Goal: Transaction & Acquisition: Obtain resource

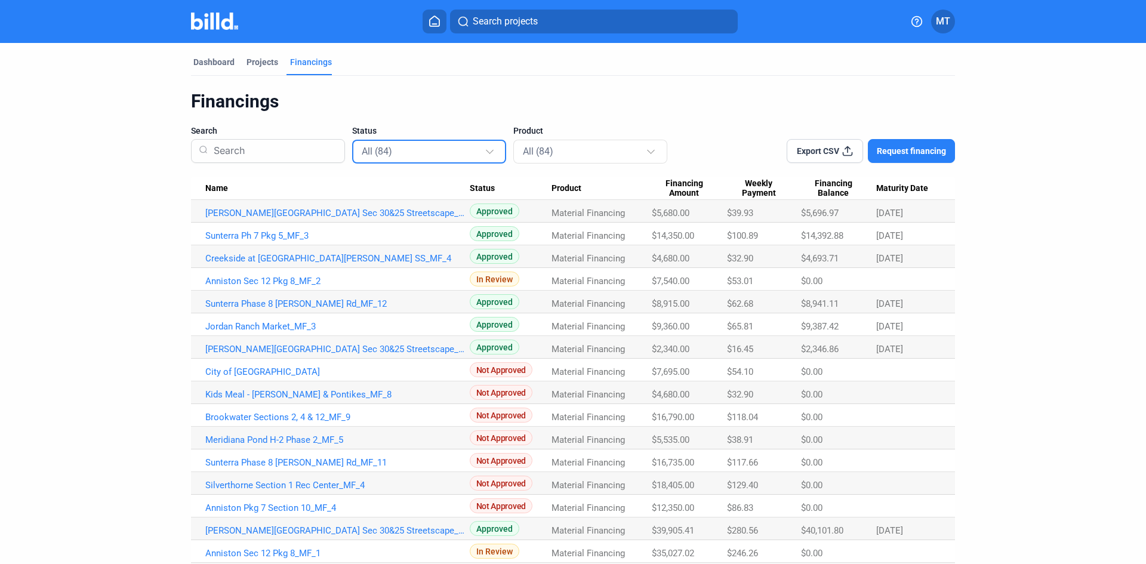
click at [469, 147] on div "All (84)" at bounding box center [423, 151] width 123 height 16
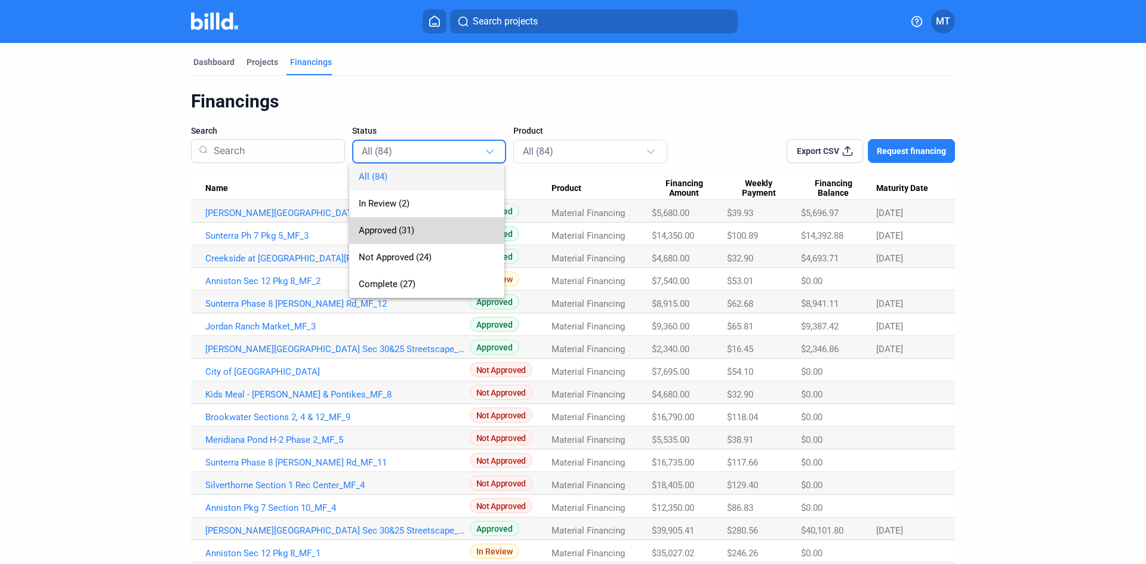
click at [443, 240] on span "Approved (31)" at bounding box center [427, 230] width 136 height 27
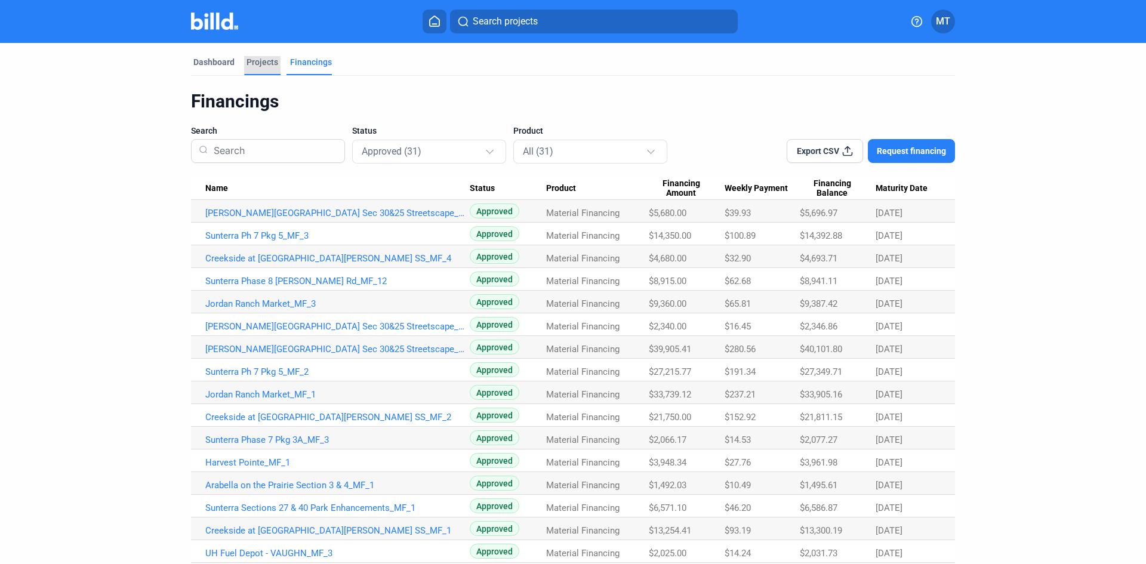
click at [252, 59] on div "Projects" at bounding box center [262, 62] width 32 height 12
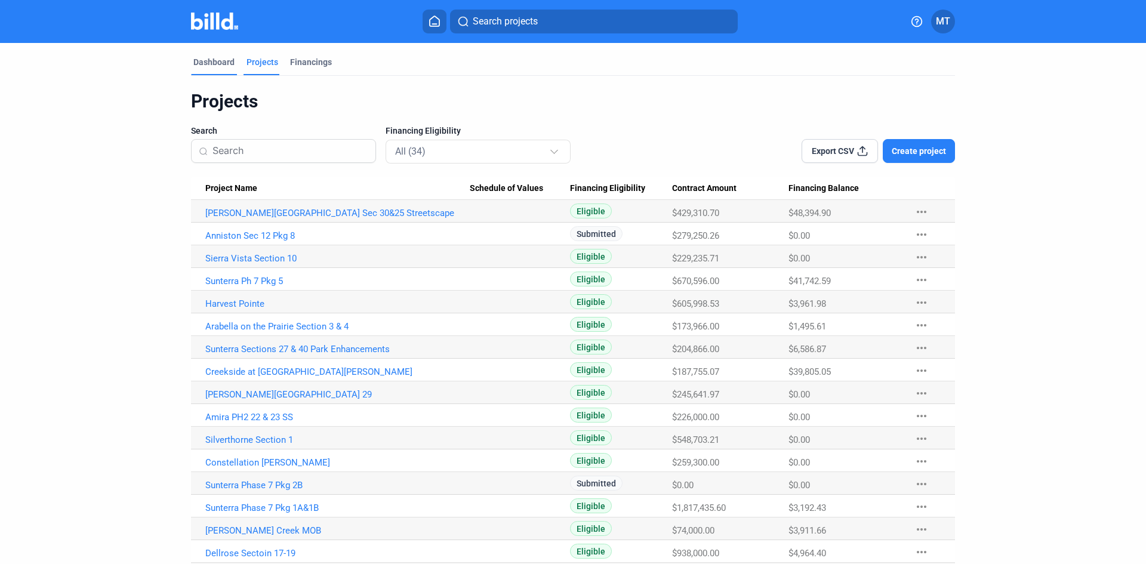
click at [217, 61] on div "Dashboard" at bounding box center [213, 62] width 41 height 12
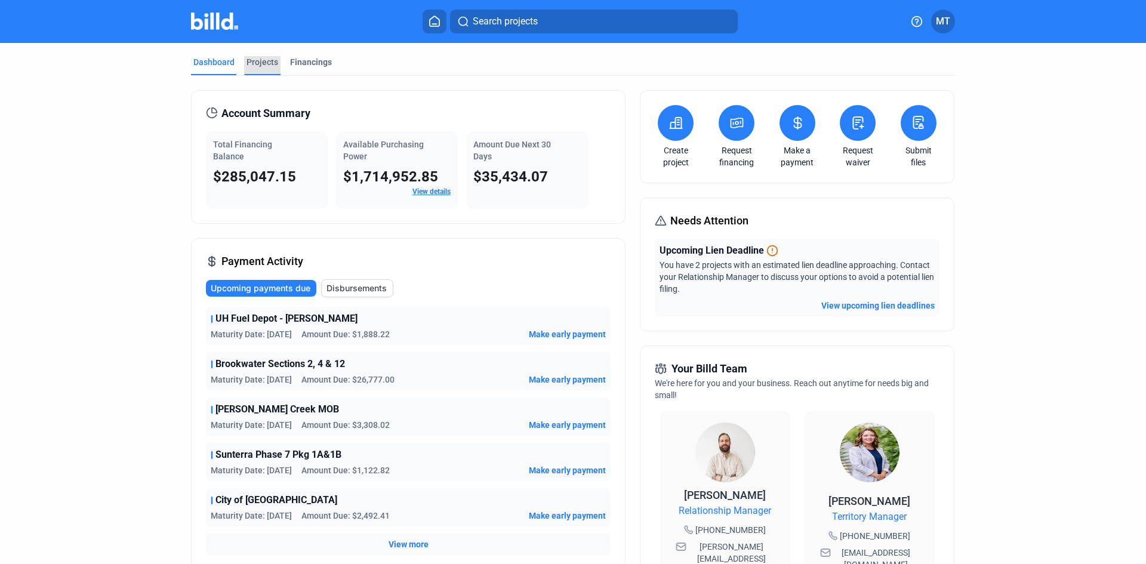
click at [265, 58] on div "Projects" at bounding box center [262, 62] width 32 height 12
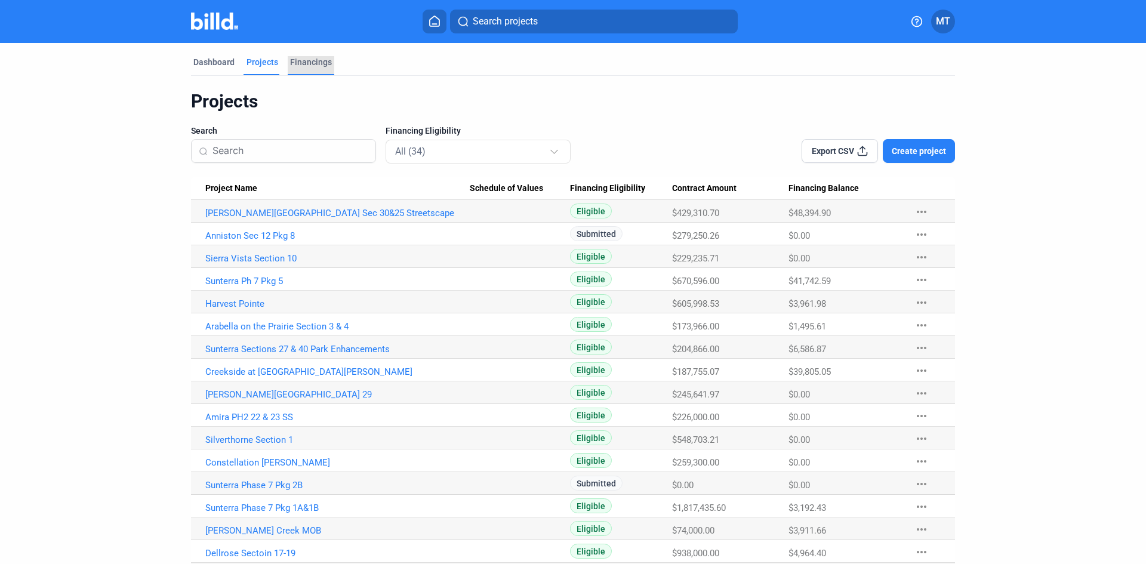
click at [297, 60] on div "Financings" at bounding box center [311, 62] width 42 height 12
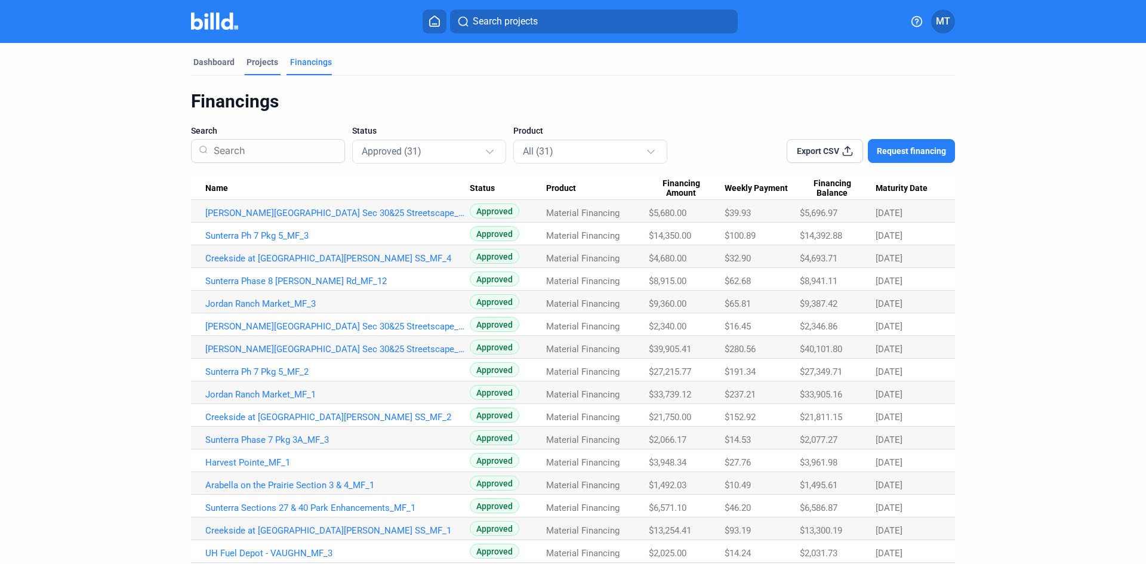
click at [267, 59] on div "Projects" at bounding box center [262, 62] width 32 height 12
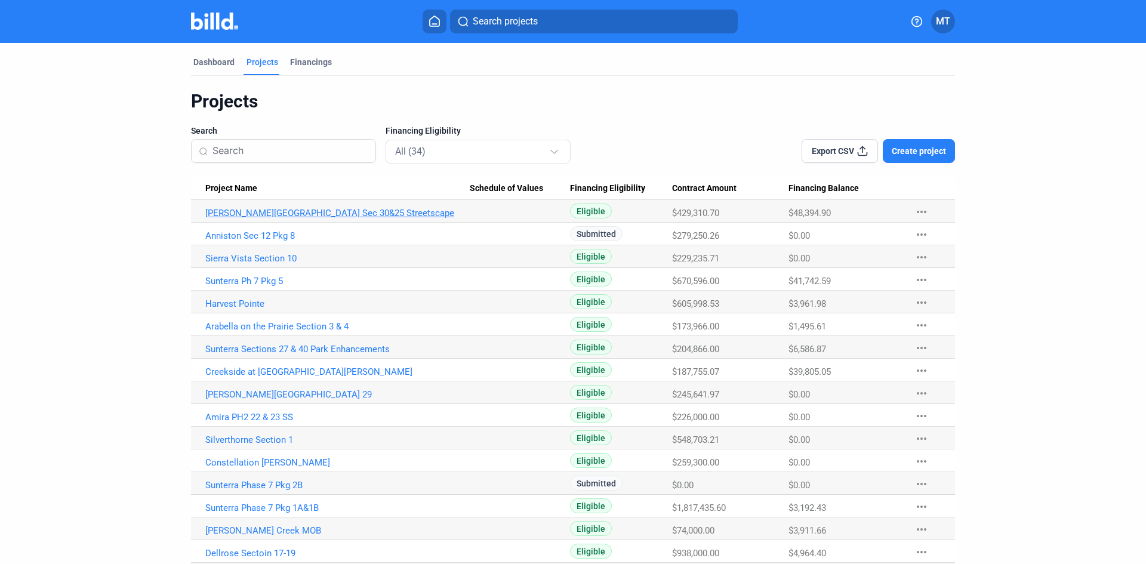
click at [333, 211] on link "[PERSON_NAME][GEOGRAPHIC_DATA] Sec 30&25 Streetscape" at bounding box center [337, 213] width 264 height 11
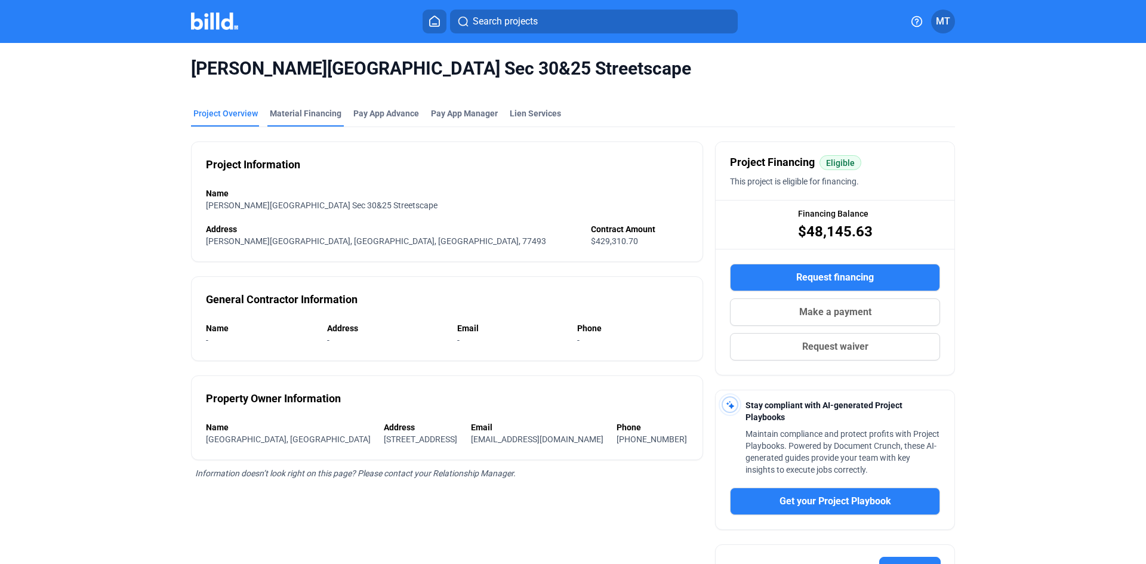
click at [288, 110] on div "Material Financing" at bounding box center [306, 113] width 72 height 12
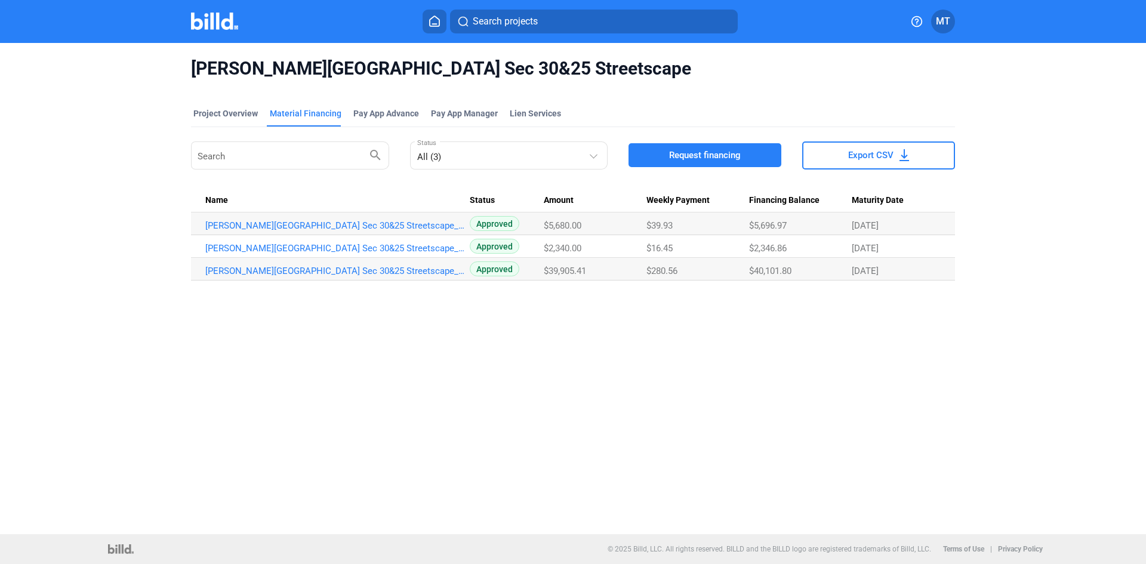
click at [734, 152] on span "Request financing" at bounding box center [705, 155] width 72 height 12
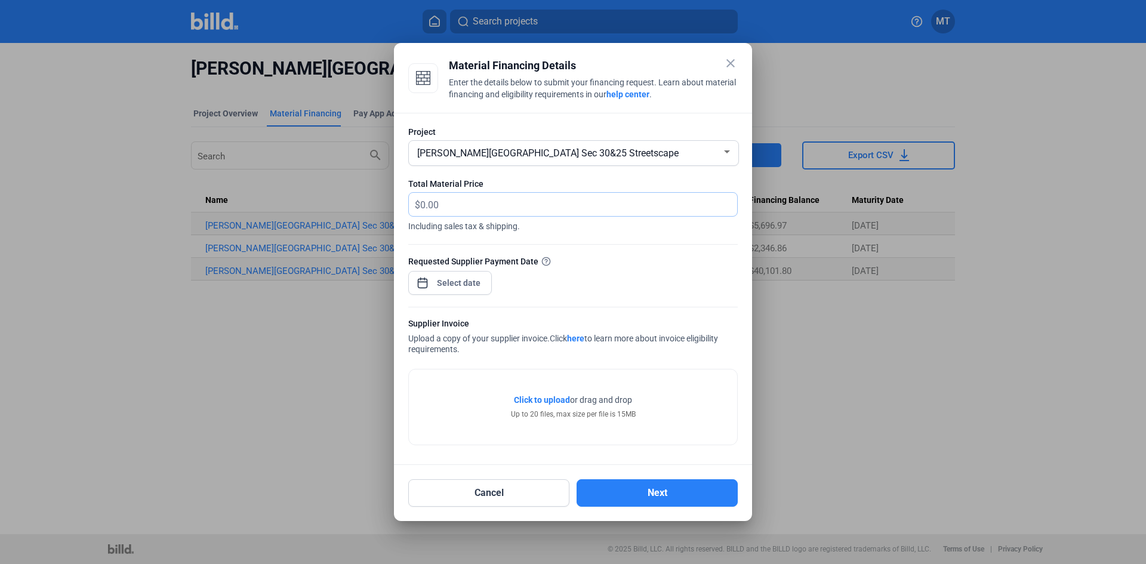
click at [482, 209] on input "text" at bounding box center [571, 204] width 303 height 23
type input "2,380"
click at [458, 279] on div "close Material Financing Details Enter the details below to submit your financi…" at bounding box center [573, 282] width 1146 height 564
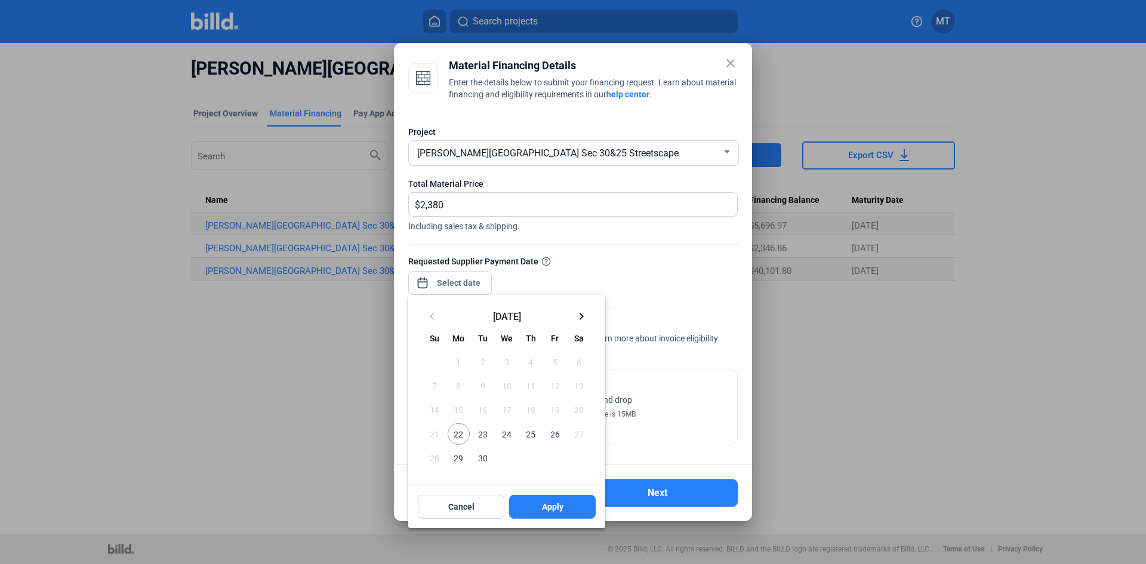
click at [554, 434] on span "26" at bounding box center [554, 433] width 21 height 21
click at [544, 505] on span "Apply" at bounding box center [552, 507] width 21 height 12
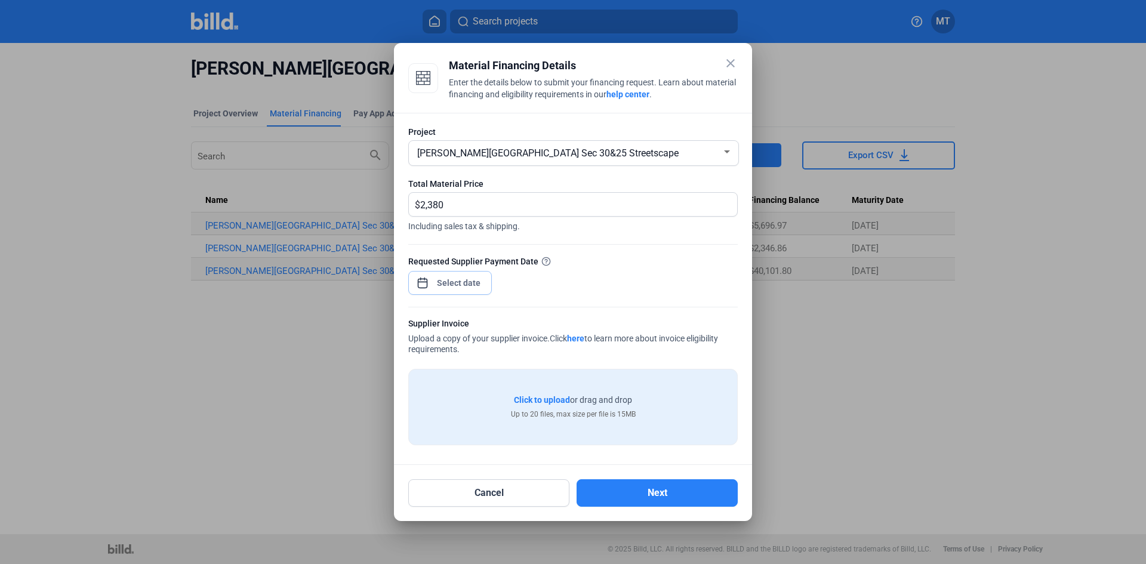
type input "[DATE]"
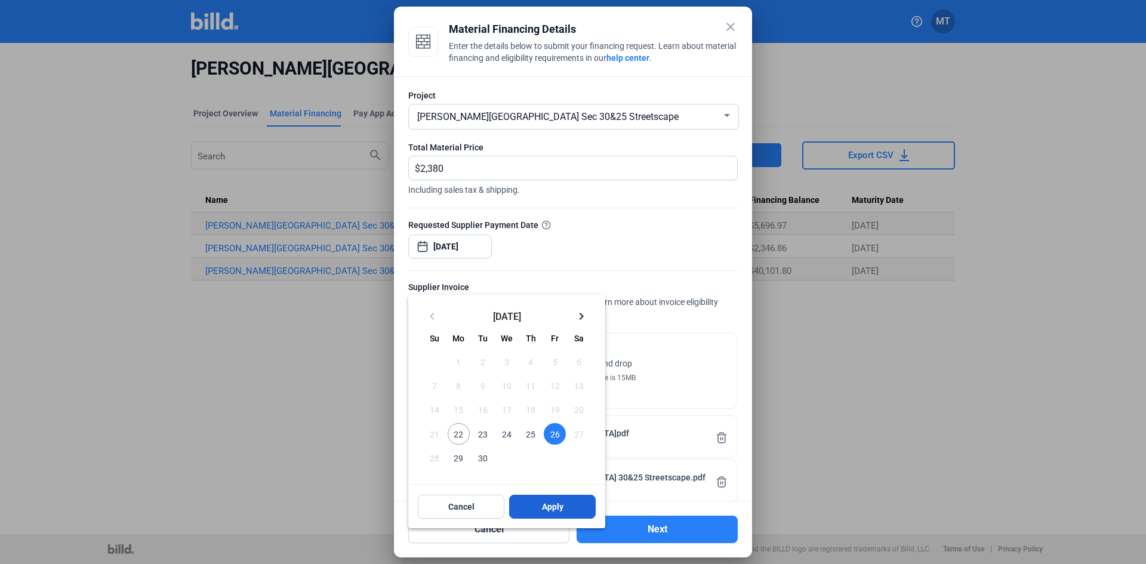
click at [567, 505] on button "Apply" at bounding box center [552, 507] width 87 height 24
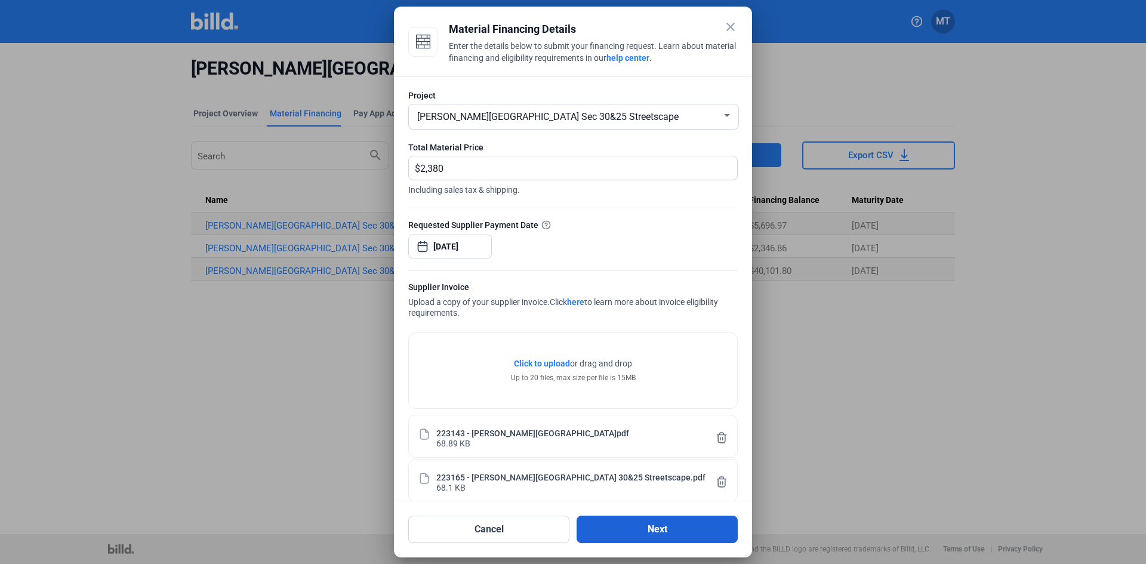
click at [646, 533] on button "Next" at bounding box center [656, 529] width 161 height 27
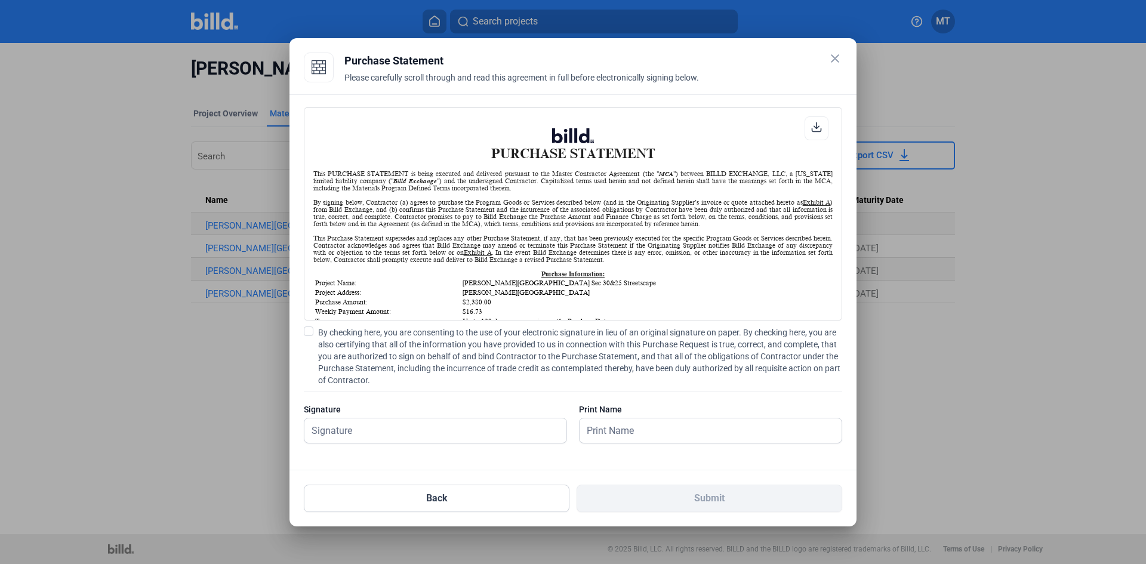
scroll to position [1, 0]
click at [314, 331] on label "By checking here, you are consenting to the use of your electronic signature in…" at bounding box center [573, 356] width 538 height 60
click at [0, 0] on input "By checking here, you are consenting to the use of your electronic signature in…" at bounding box center [0, 0] width 0 height 0
click at [352, 425] on input "text" at bounding box center [435, 430] width 262 height 24
type input "[PERSON_NAME]"
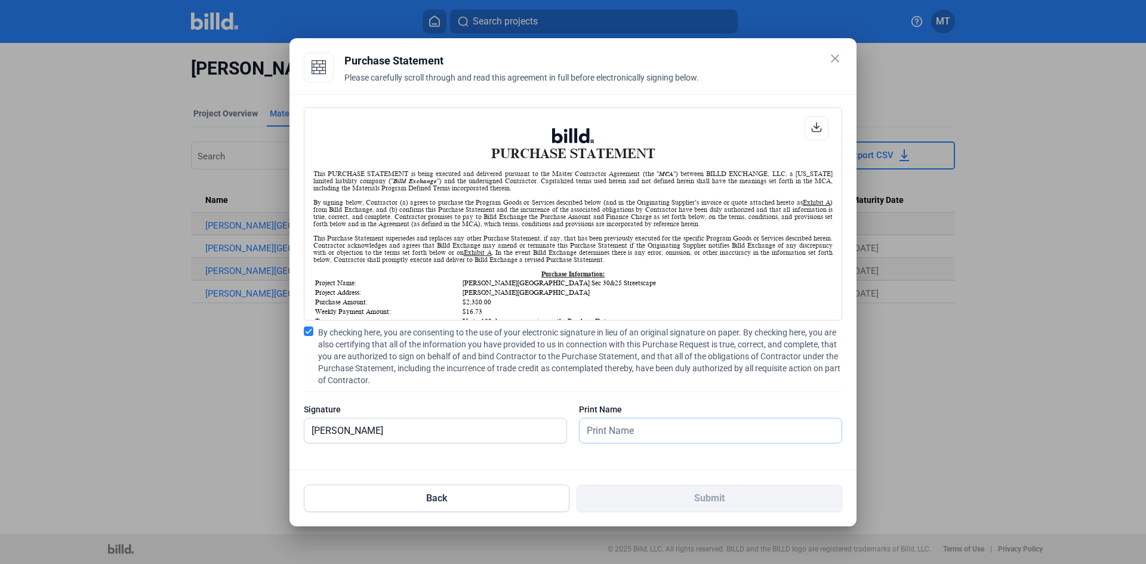
type input "[PERSON_NAME]"
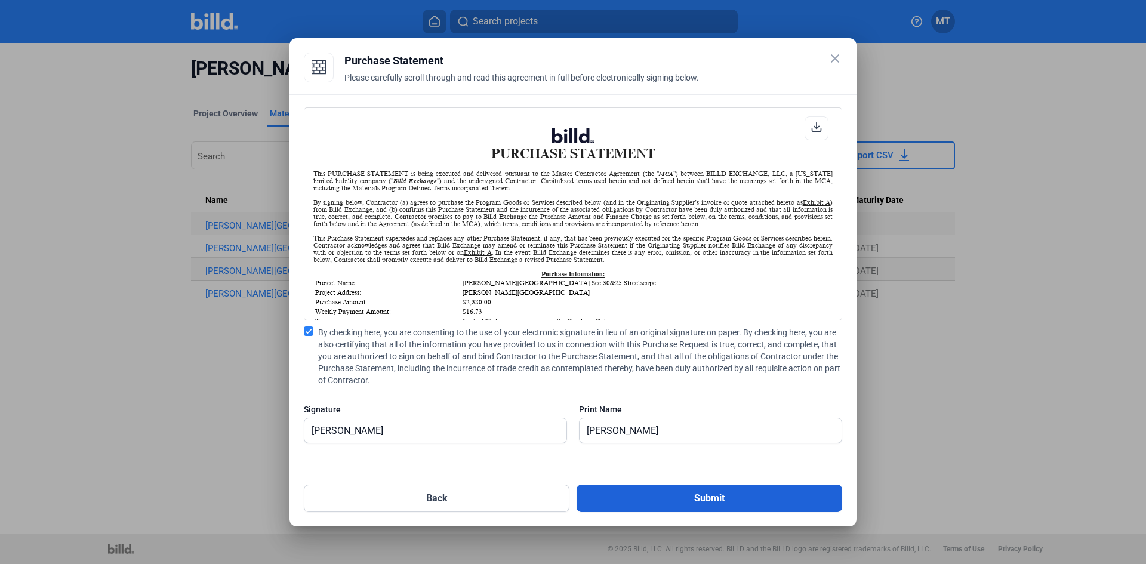
click at [699, 505] on button "Submit" at bounding box center [709, 497] width 266 height 27
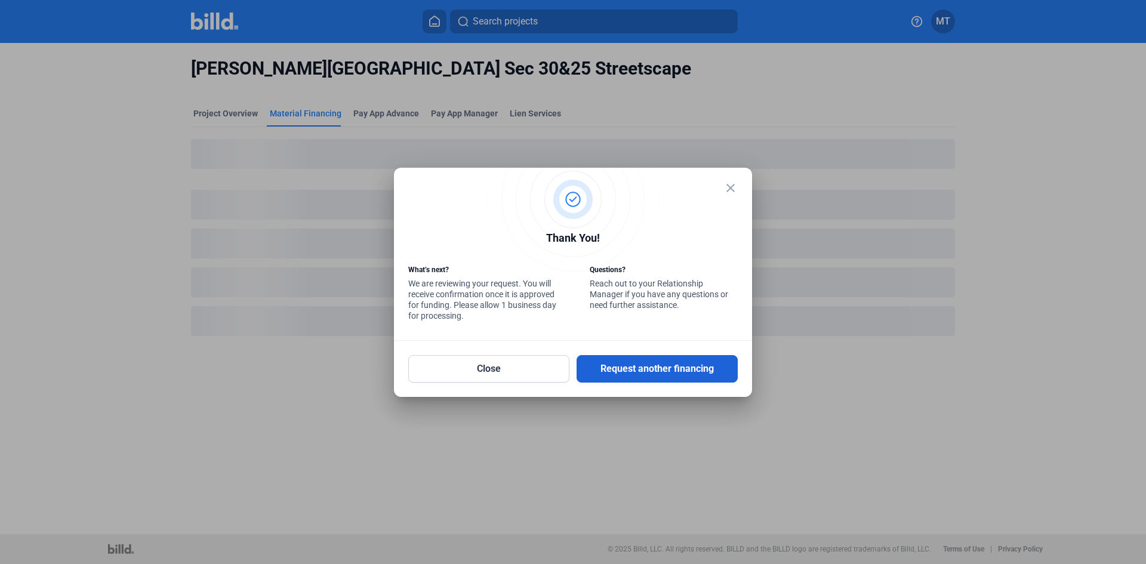
click at [619, 371] on button "Request another financing" at bounding box center [656, 368] width 161 height 27
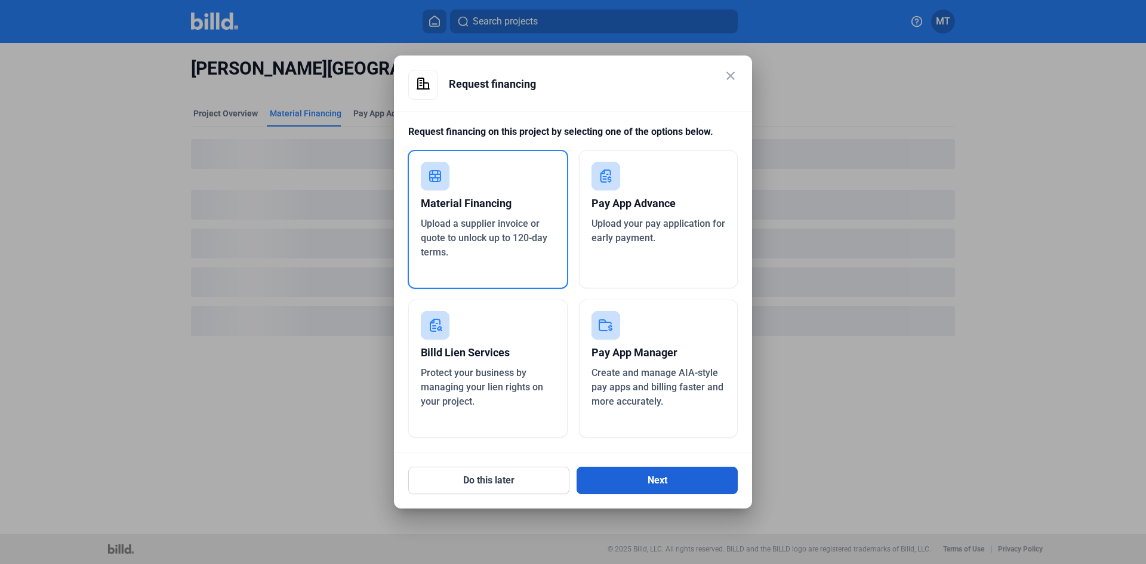
click at [660, 484] on button "Next" at bounding box center [656, 480] width 161 height 27
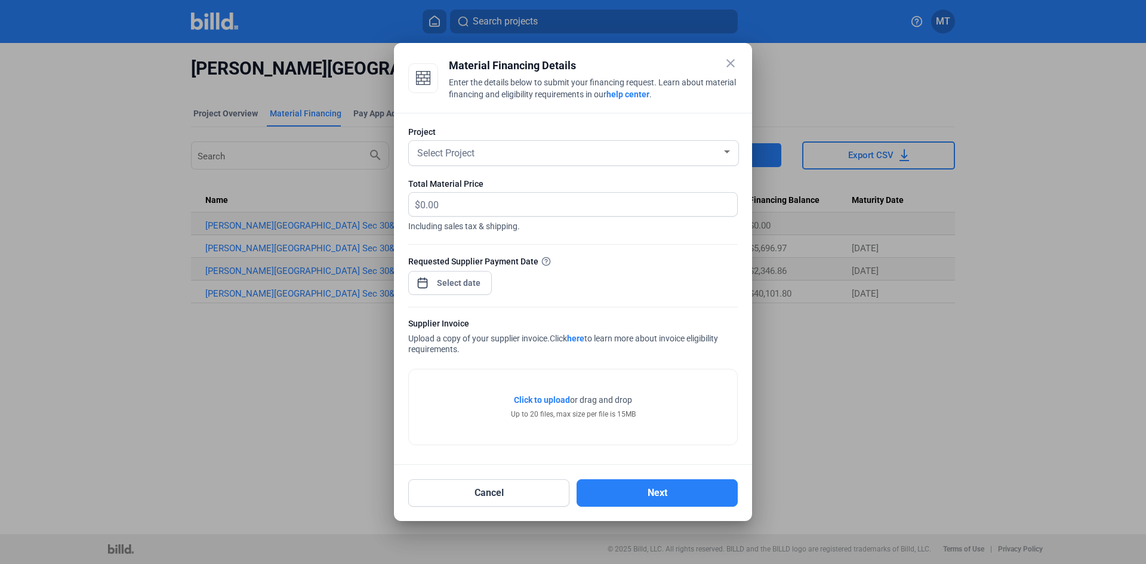
click at [722, 153] on div at bounding box center [726, 152] width 11 height 10
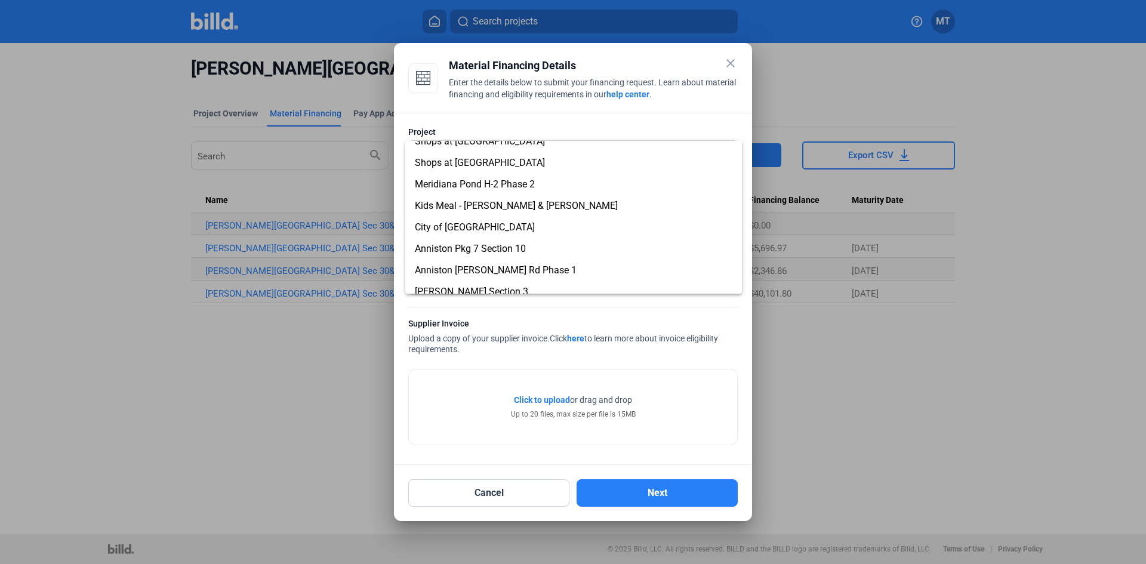
scroll to position [578, 0]
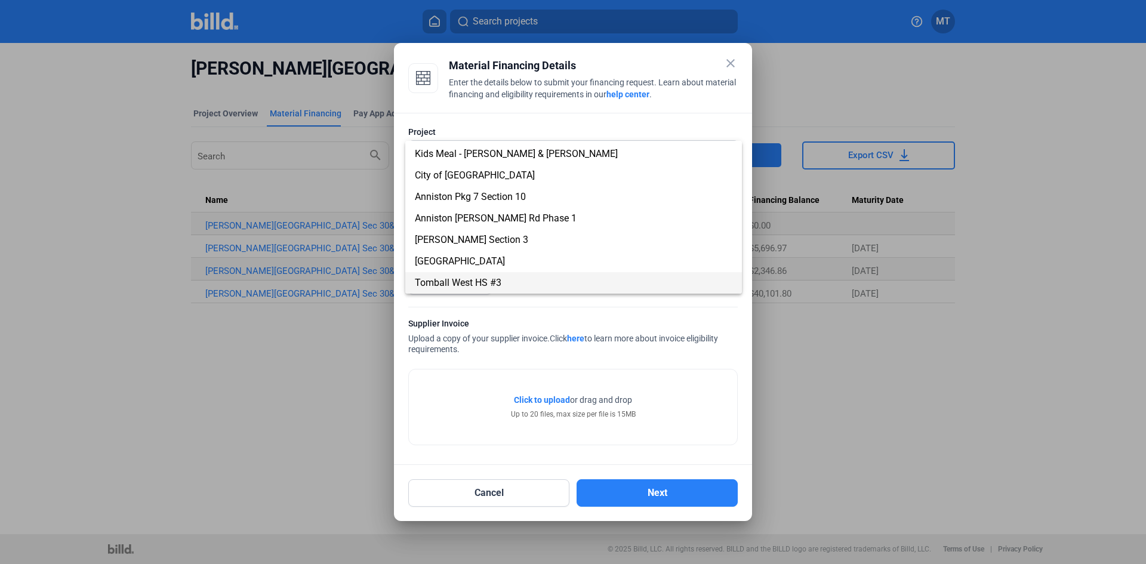
click at [510, 276] on span "Tomball West HS #3" at bounding box center [573, 282] width 317 height 21
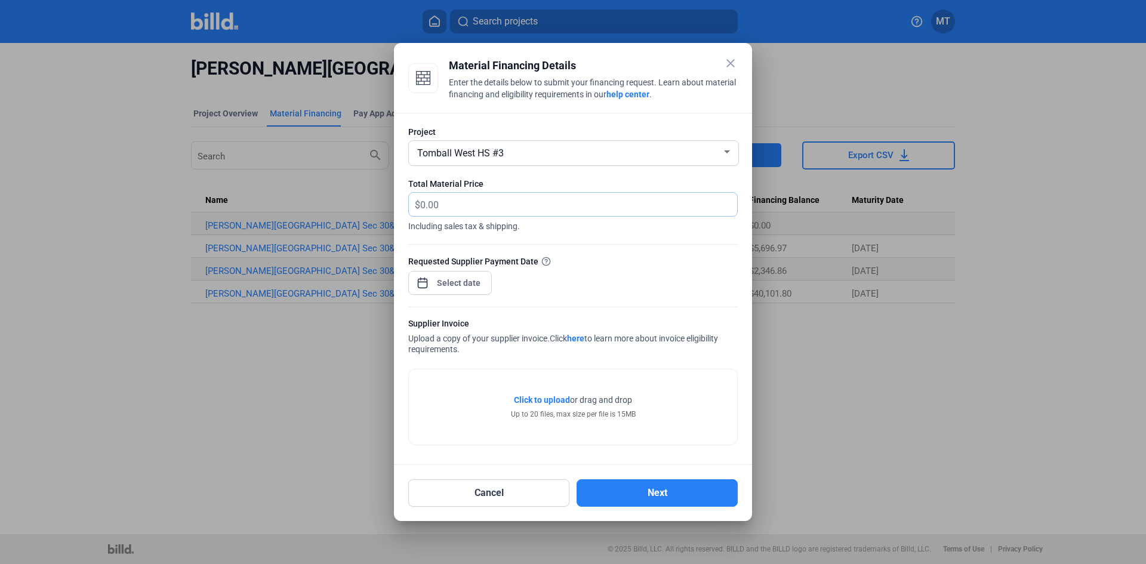
click at [495, 203] on input "text" at bounding box center [571, 204] width 303 height 23
type input "33,111.00"
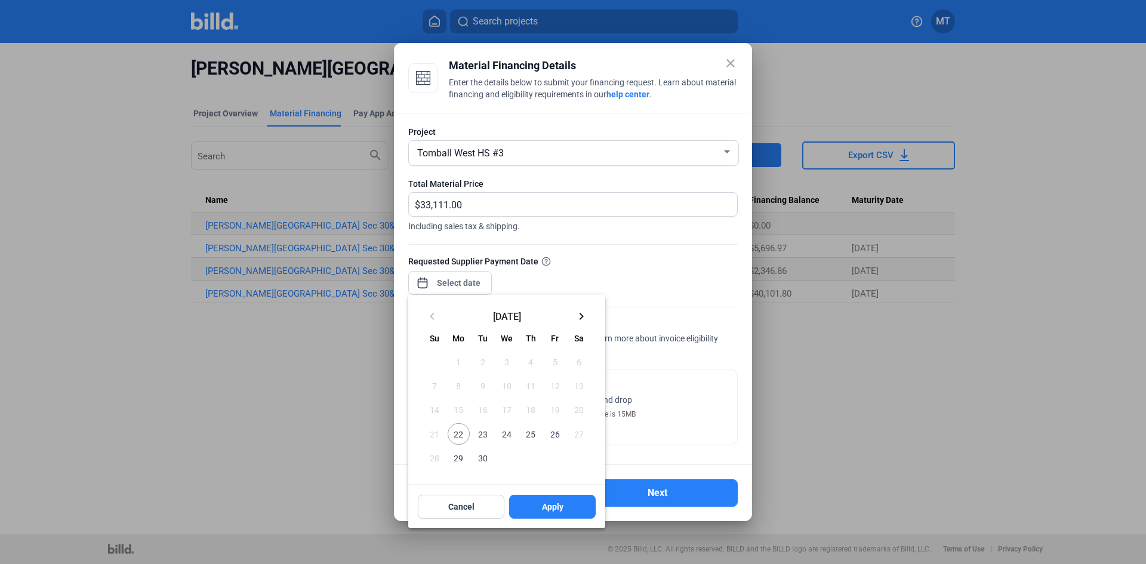
click at [481, 283] on div "close Material Financing Details Enter the details below to submit your financi…" at bounding box center [573, 282] width 1146 height 564
click at [553, 430] on span "26" at bounding box center [554, 433] width 21 height 21
click at [551, 509] on span "Apply" at bounding box center [552, 507] width 21 height 12
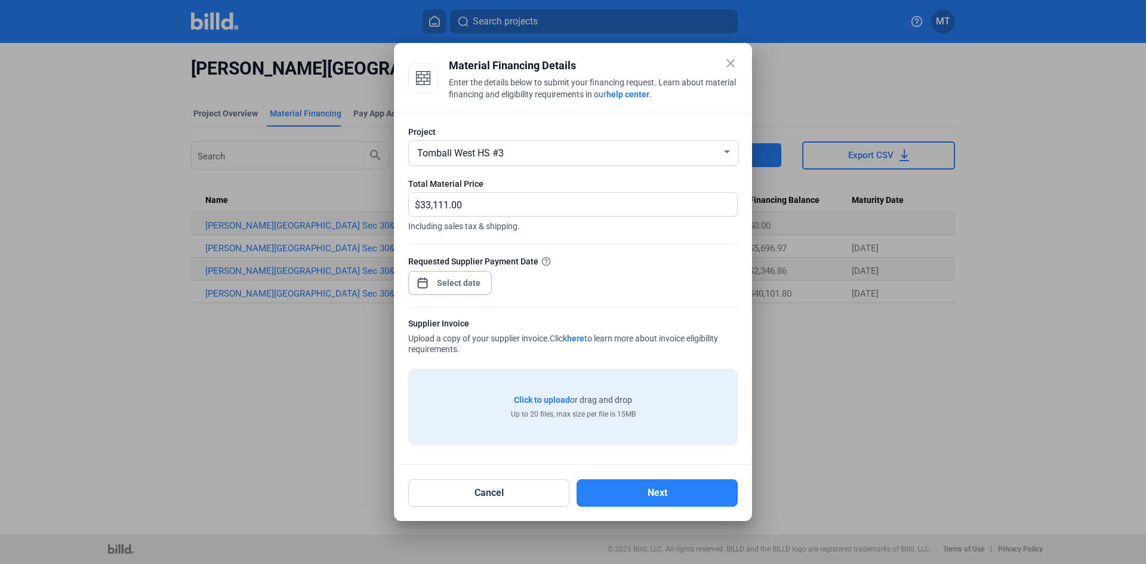
type input "[DATE]"
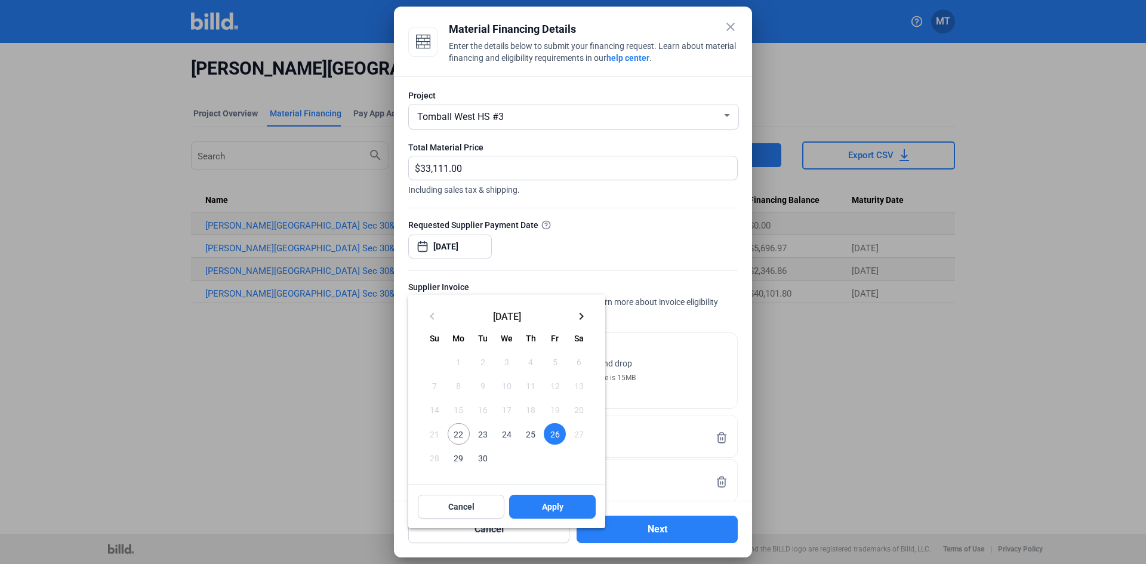
click at [560, 435] on span "26" at bounding box center [554, 433] width 21 height 21
click at [552, 501] on span "Apply" at bounding box center [552, 507] width 21 height 12
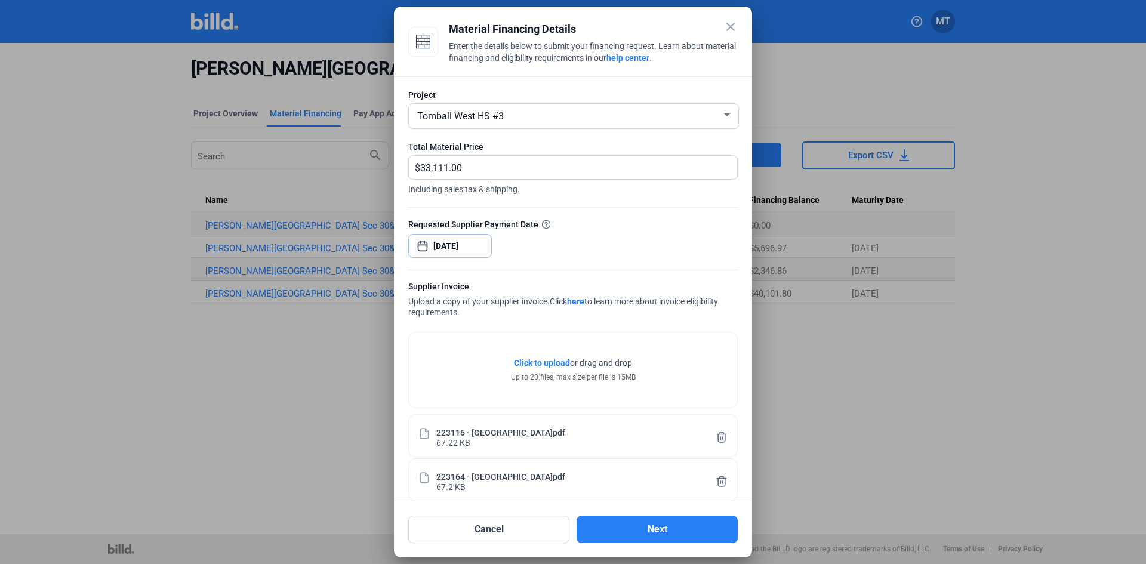
scroll to position [0, 0]
click at [672, 530] on button "Next" at bounding box center [656, 529] width 161 height 27
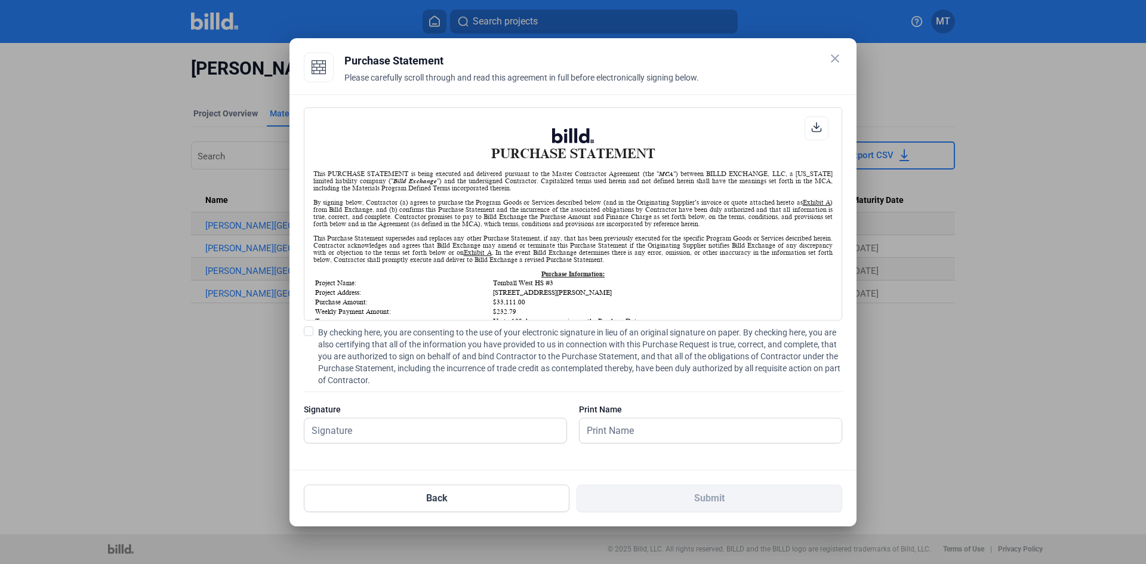
scroll to position [1, 0]
click at [307, 326] on span at bounding box center [309, 331] width 10 height 10
click at [0, 0] on input "By checking here, you are consenting to the use of your electronic signature in…" at bounding box center [0, 0] width 0 height 0
click at [329, 424] on input "text" at bounding box center [428, 430] width 249 height 24
type input "[PERSON_NAME]"
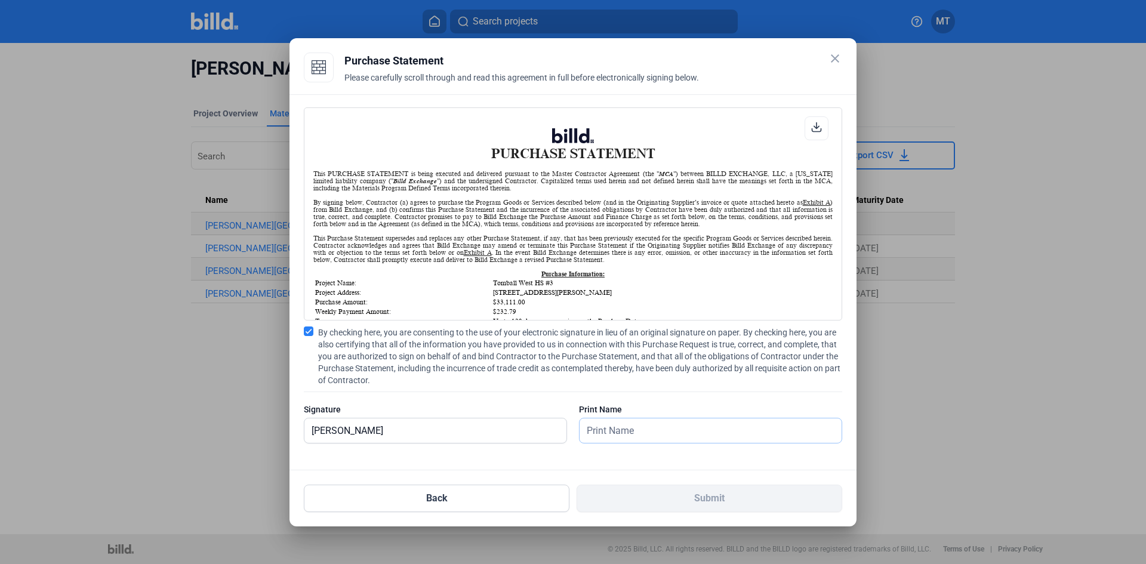
type input "[PERSON_NAME]"
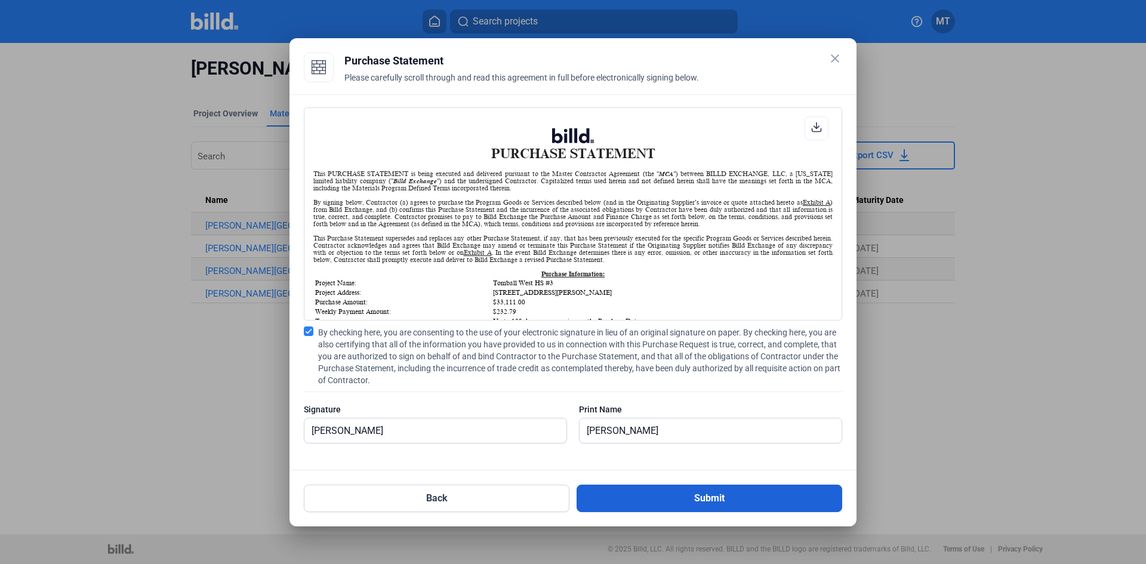
click at [705, 501] on button "Submit" at bounding box center [709, 497] width 266 height 27
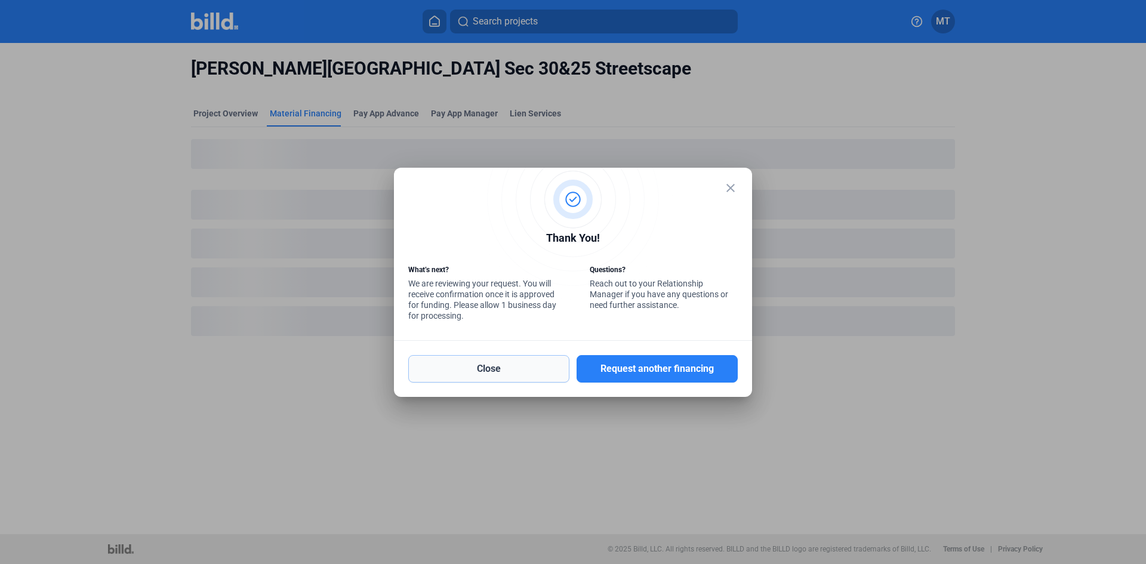
click at [533, 371] on button "Close" at bounding box center [488, 368] width 161 height 27
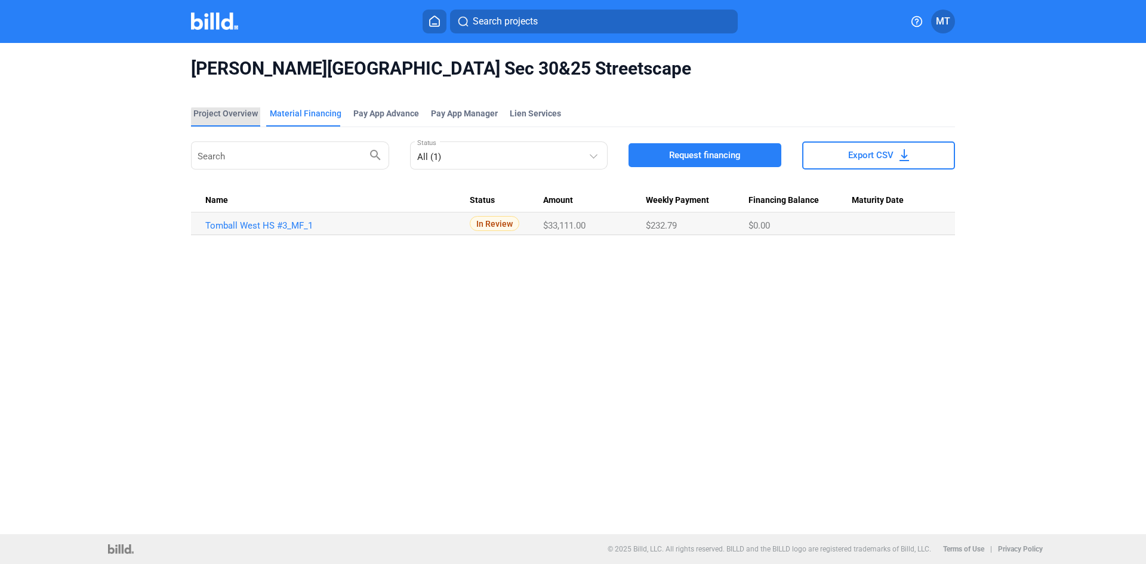
click at [233, 119] on div "Project Overview" at bounding box center [225, 113] width 64 height 12
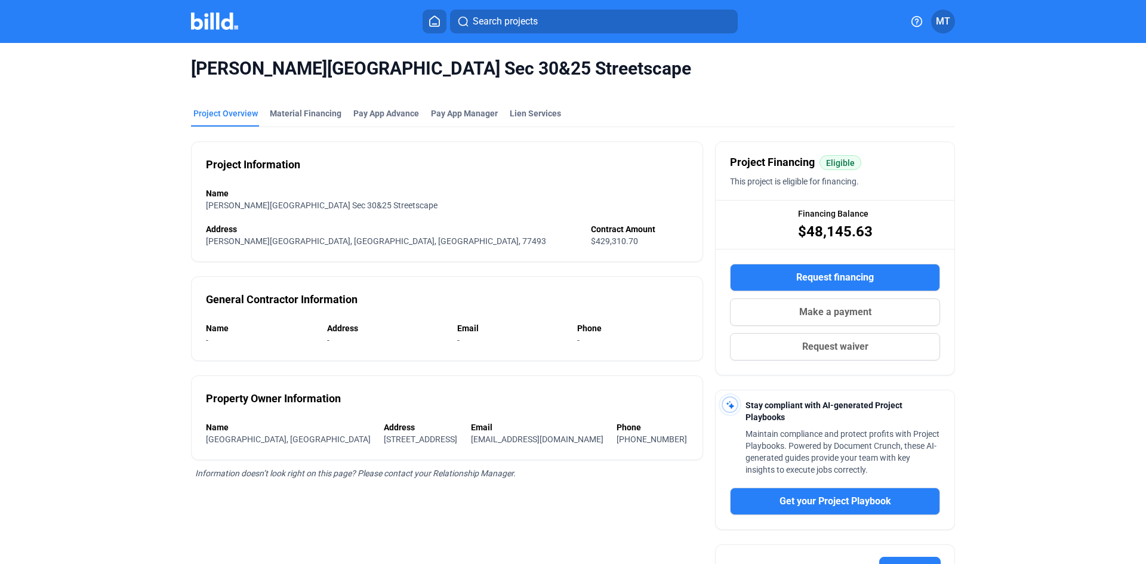
click at [220, 26] on img at bounding box center [214, 21] width 47 height 17
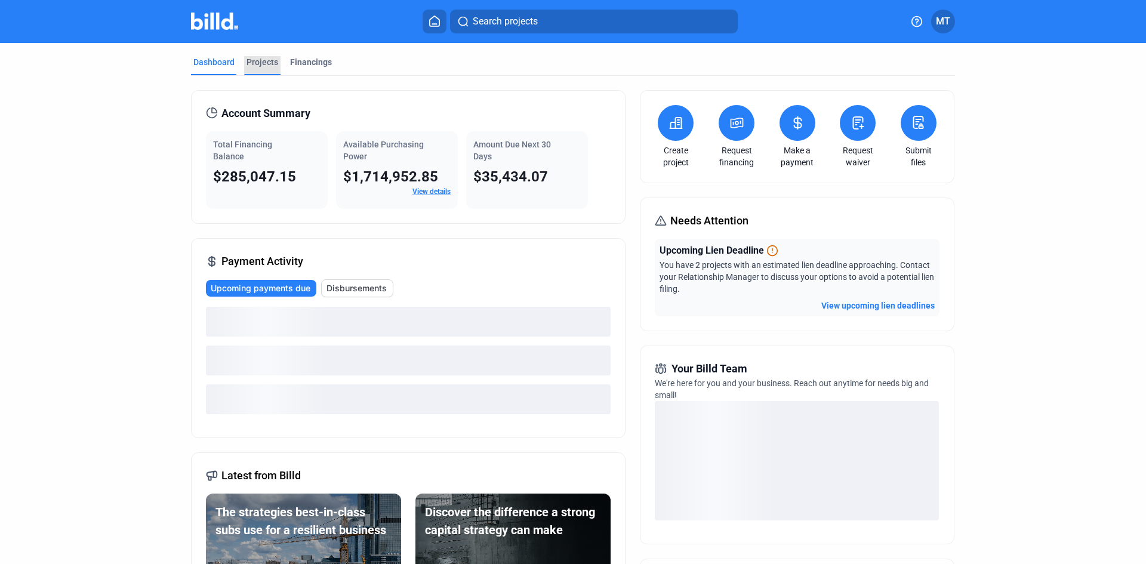
click at [261, 66] on div "Projects" at bounding box center [262, 62] width 32 height 12
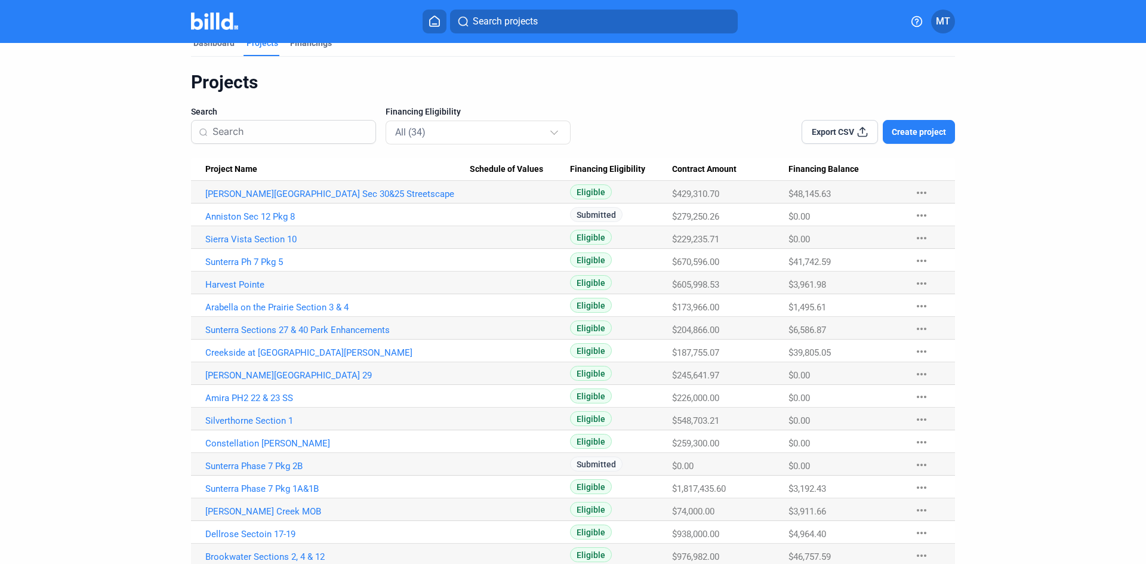
scroll to position [418, 0]
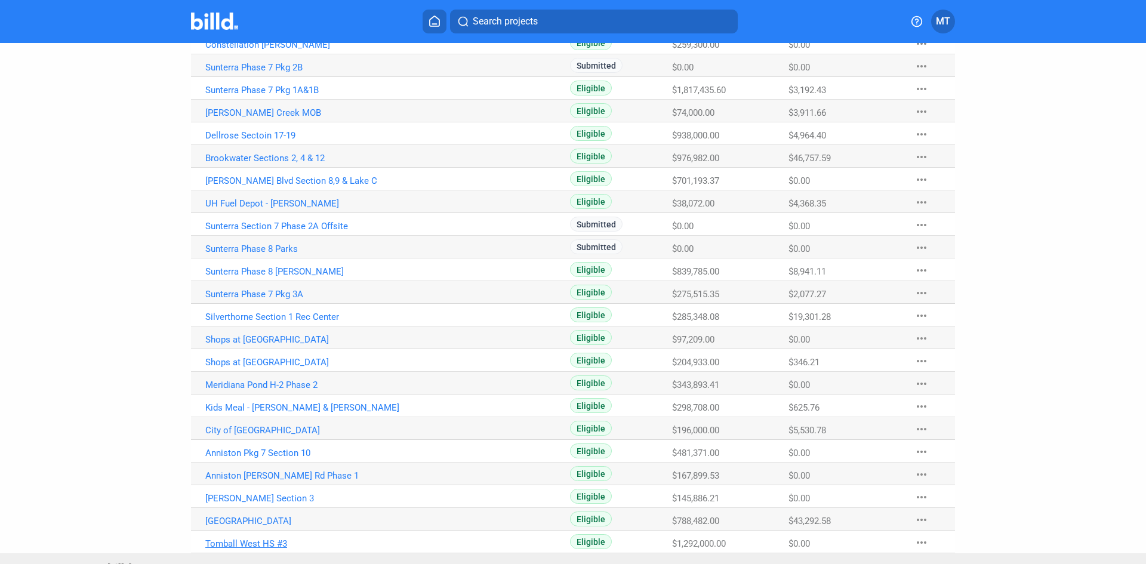
click at [258, 542] on link "Tomball West HS #3" at bounding box center [337, 543] width 264 height 11
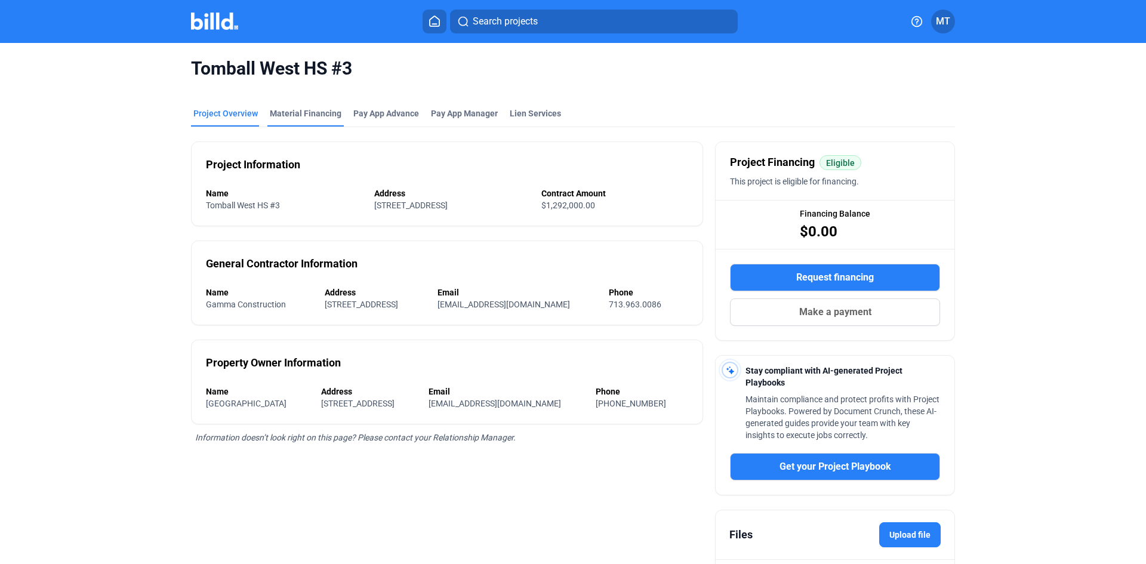
click at [334, 114] on div "Material Financing" at bounding box center [306, 113] width 72 height 12
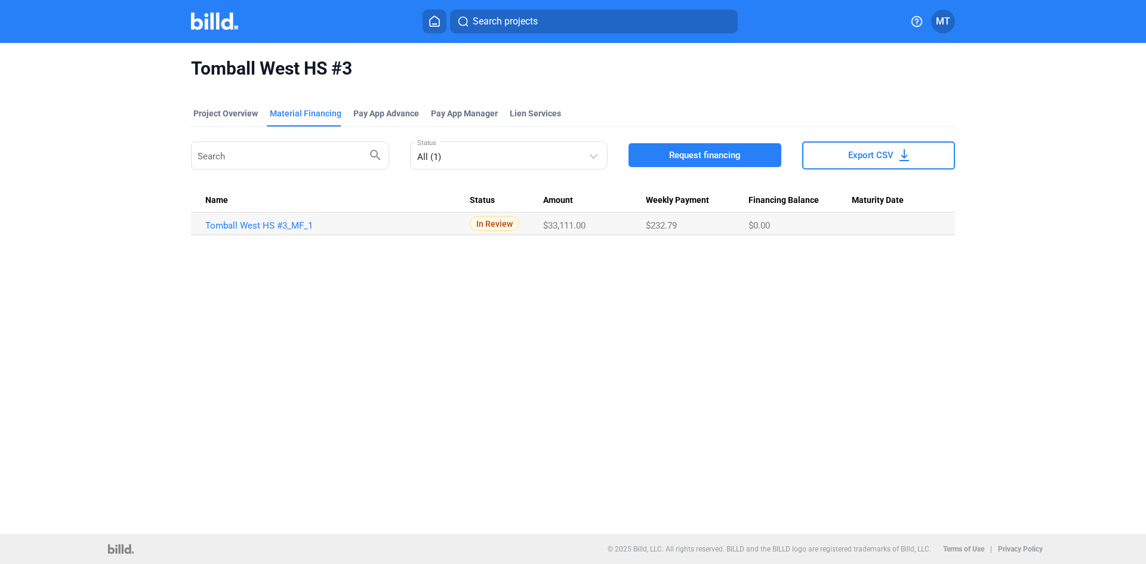
click at [220, 18] on img at bounding box center [214, 21] width 47 height 17
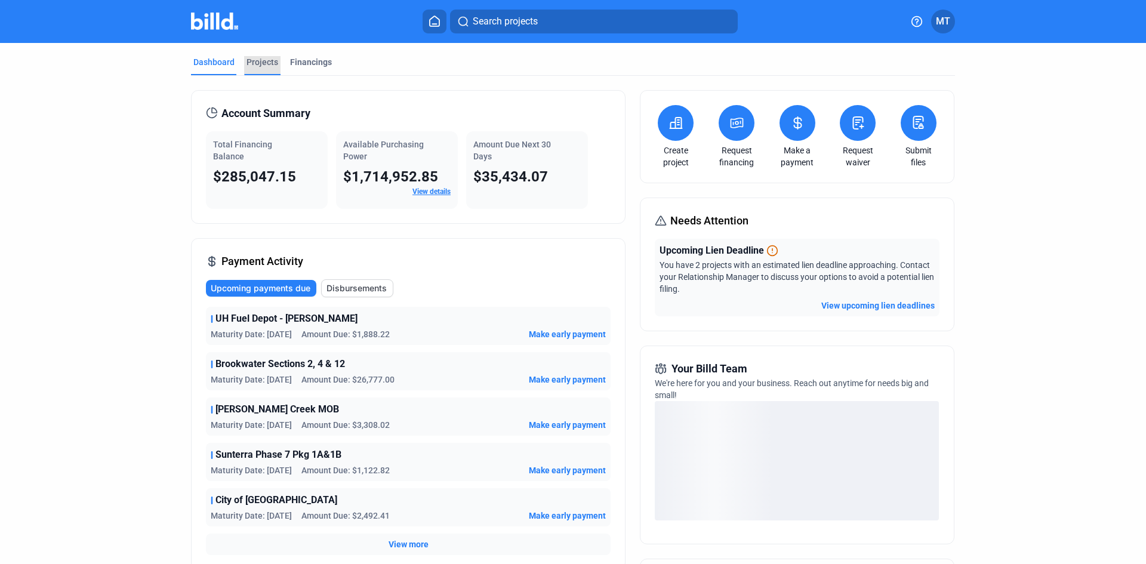
click at [255, 58] on div "Projects" at bounding box center [262, 62] width 32 height 12
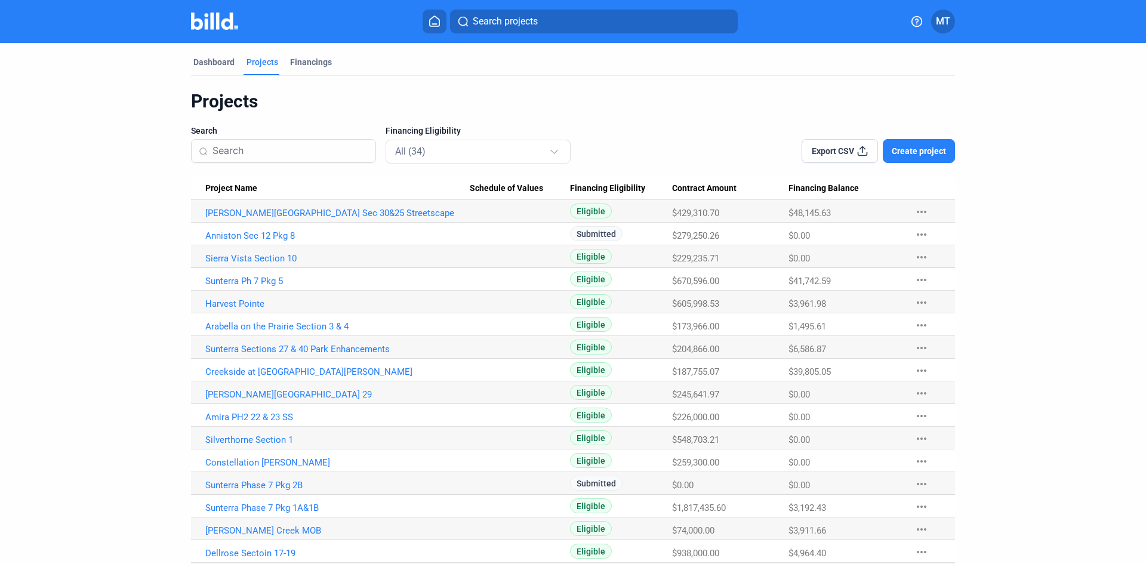
click at [237, 313] on Name "Harvest Pointe" at bounding box center [330, 302] width 279 height 23
click at [237, 304] on link "Harvest Pointe" at bounding box center [337, 303] width 264 height 11
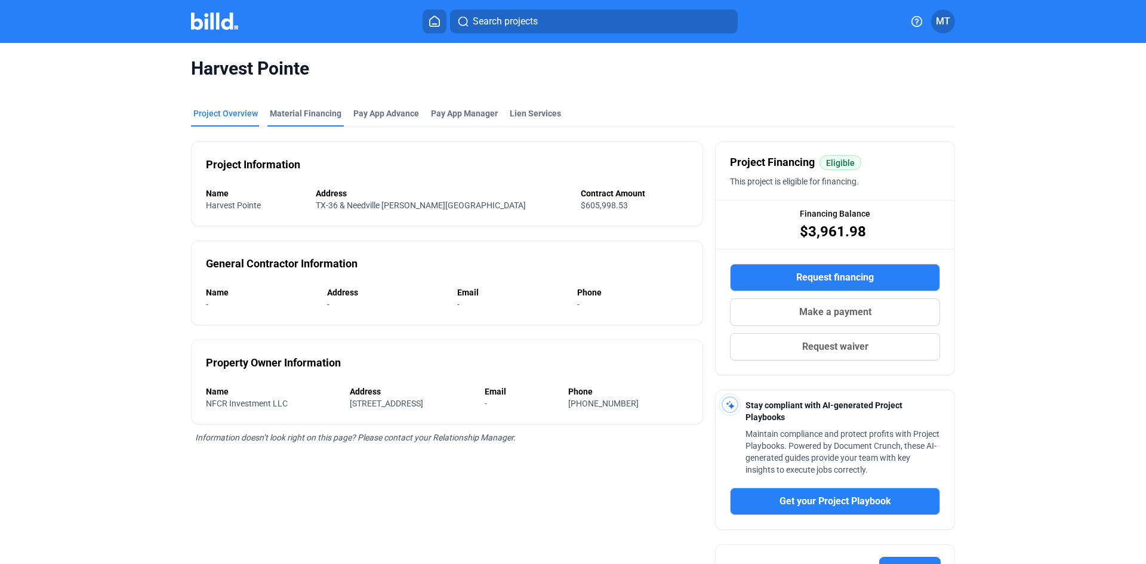
click at [317, 117] on div "Material Financing" at bounding box center [306, 113] width 72 height 12
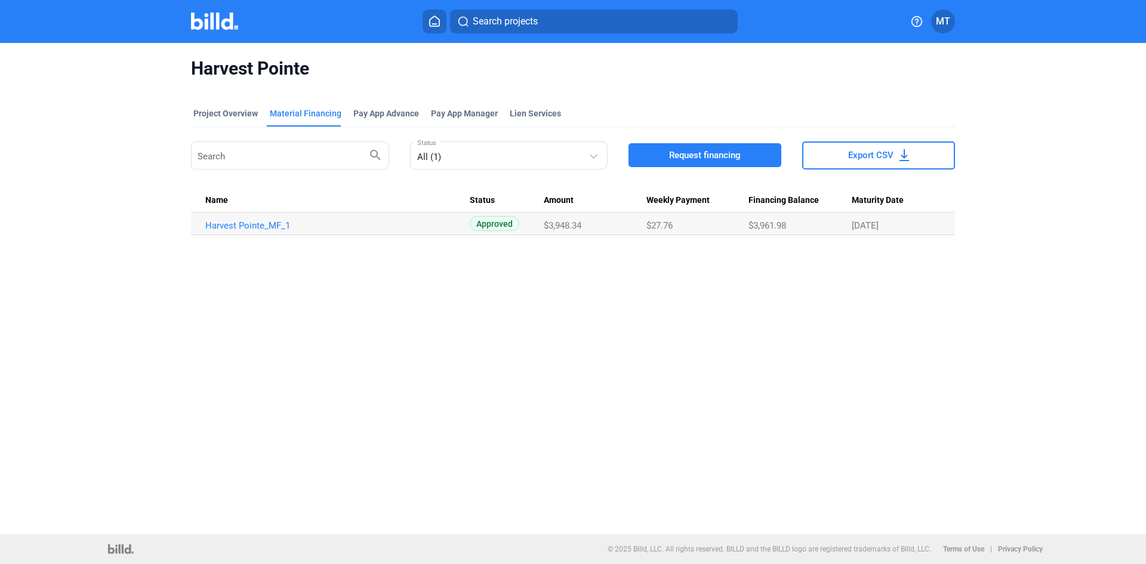
click at [681, 153] on span "Request financing" at bounding box center [705, 155] width 72 height 12
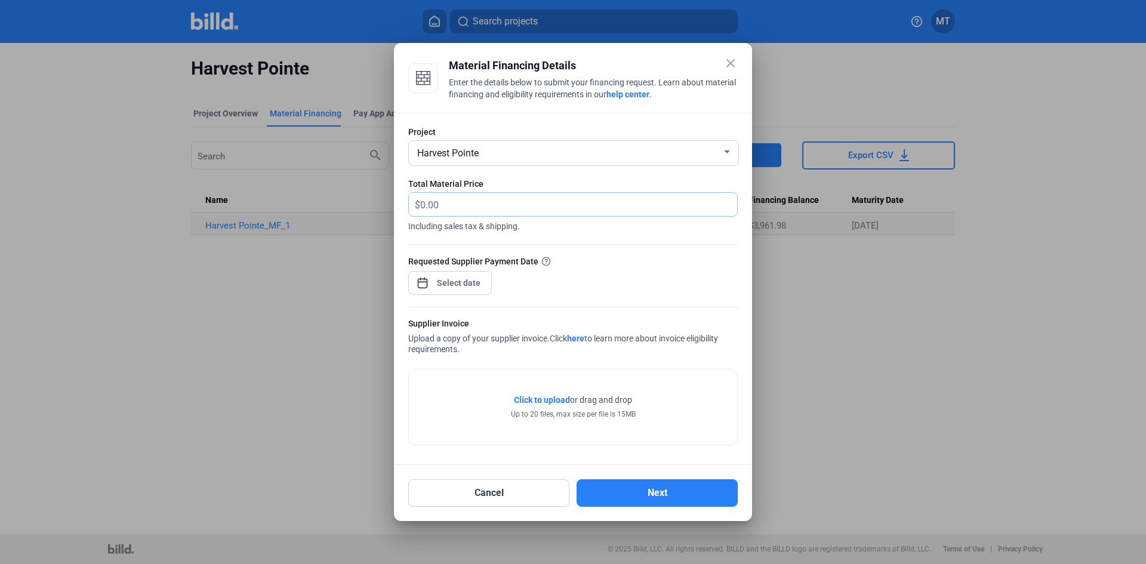
click at [456, 206] on input "text" at bounding box center [571, 204] width 303 height 23
type input "2,385.00"
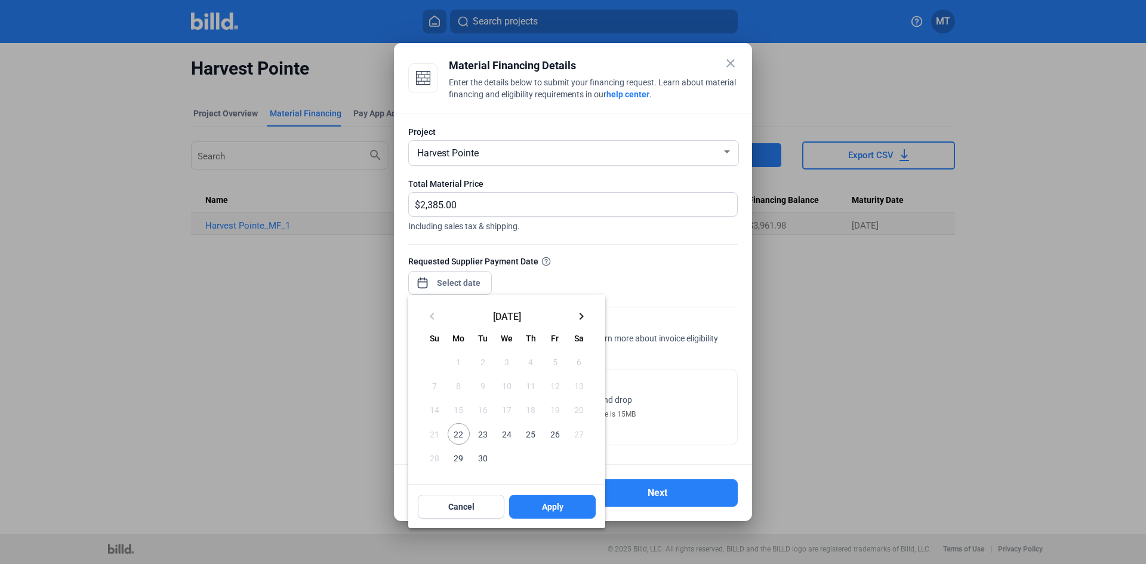
click at [457, 282] on div "close Material Financing Details Enter the details below to submit your financi…" at bounding box center [573, 282] width 1146 height 564
click at [553, 432] on span "26" at bounding box center [554, 433] width 21 height 21
click at [553, 505] on span "Apply" at bounding box center [552, 507] width 21 height 12
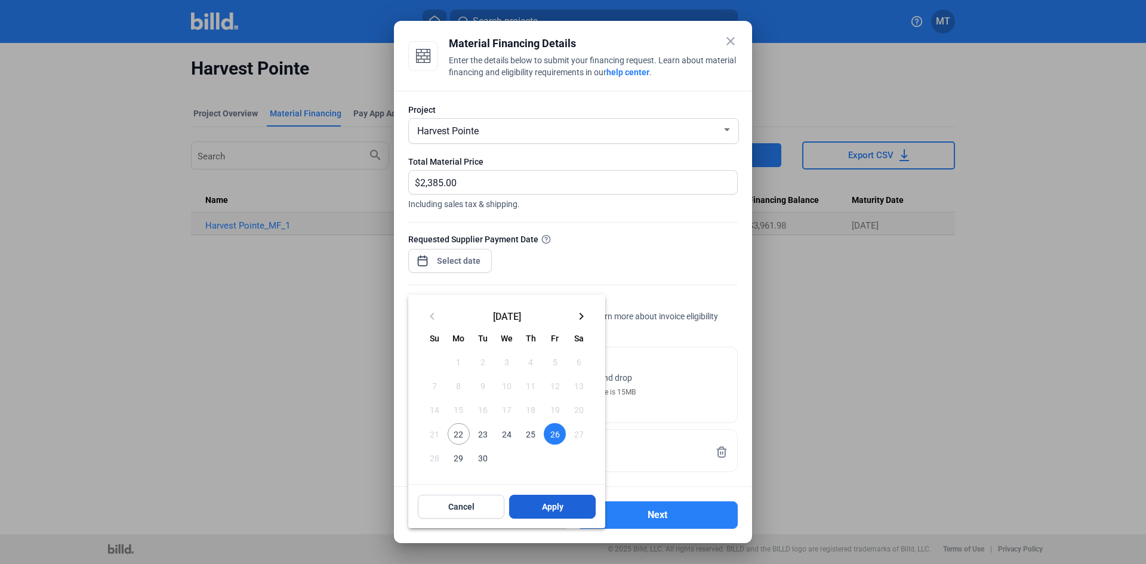
click at [551, 508] on span "Apply" at bounding box center [552, 507] width 21 height 12
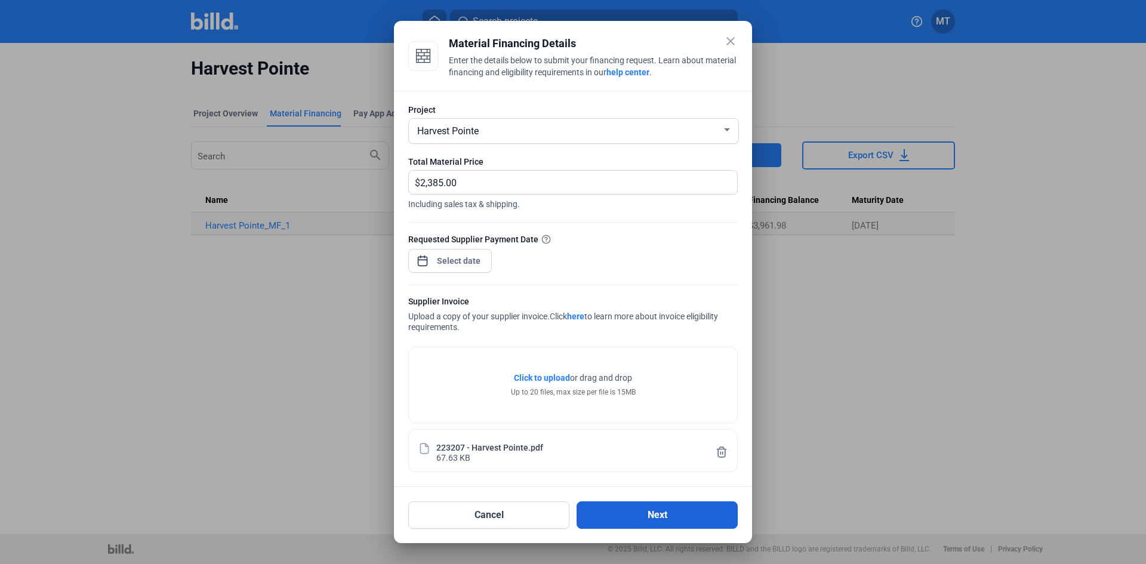
click at [622, 510] on button "Next" at bounding box center [656, 514] width 161 height 27
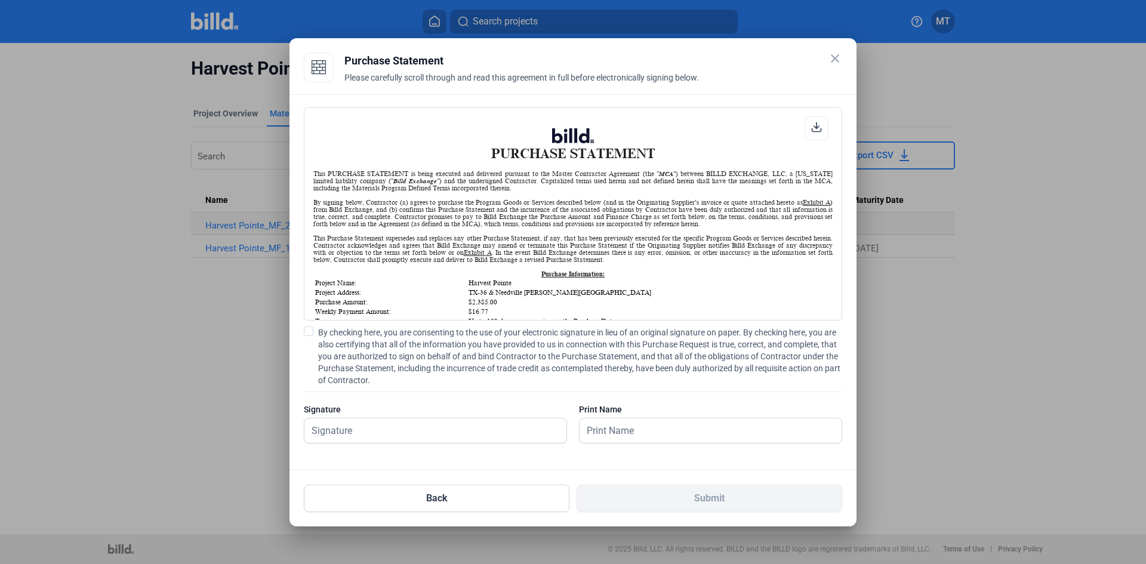
scroll to position [1, 0]
click at [312, 332] on span at bounding box center [309, 331] width 10 height 10
click at [0, 0] on input "By checking here, you are consenting to the use of your electronic signature in…" at bounding box center [0, 0] width 0 height 0
click at [359, 430] on input "text" at bounding box center [435, 430] width 262 height 24
type input "[PERSON_NAME]"
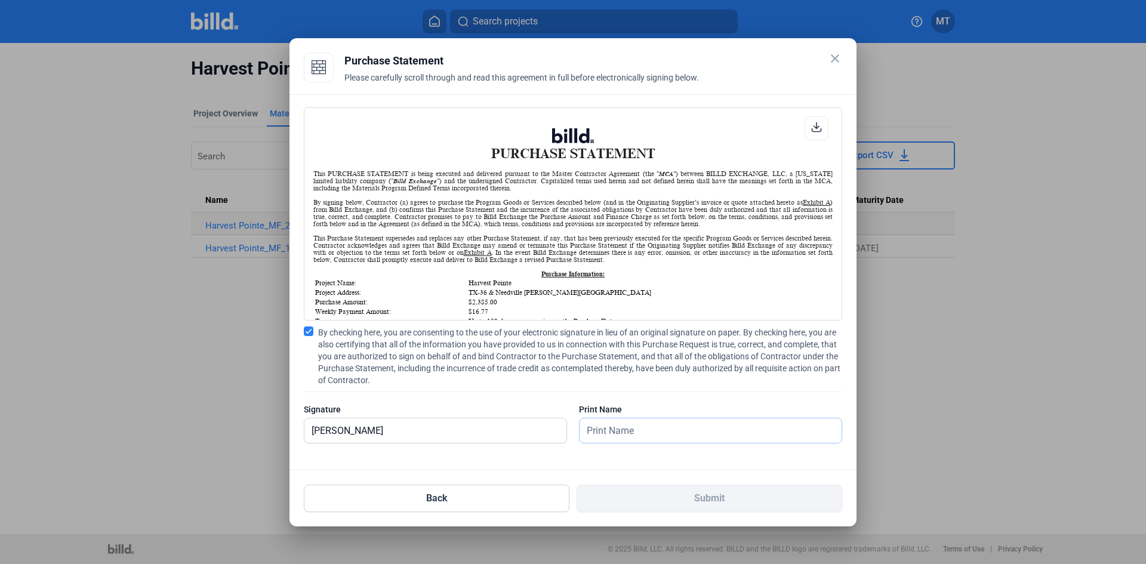
type input "[PERSON_NAME]"
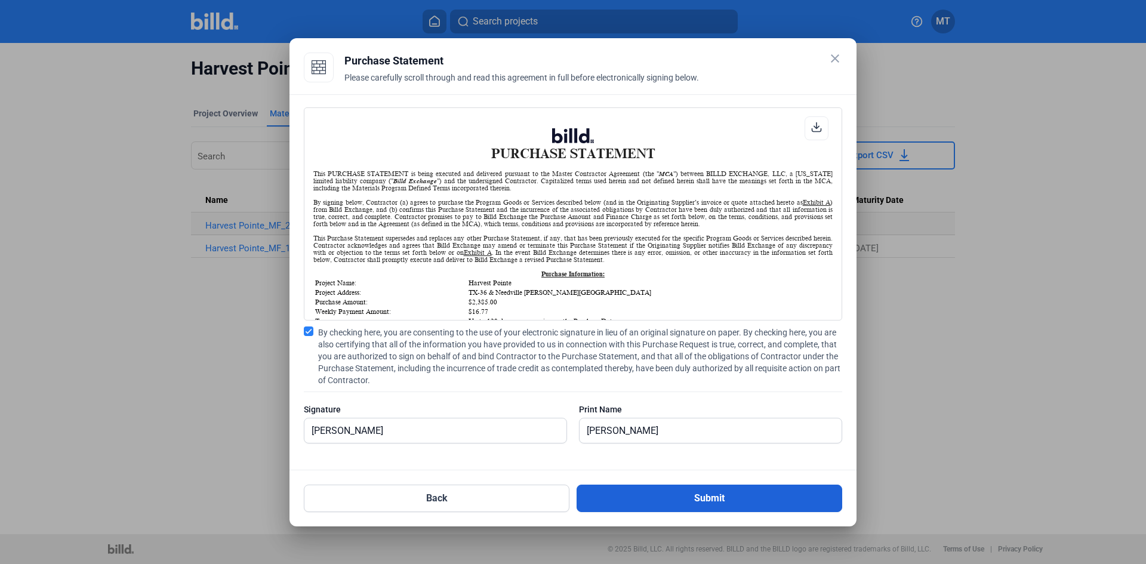
click at [709, 496] on button "Submit" at bounding box center [709, 497] width 266 height 27
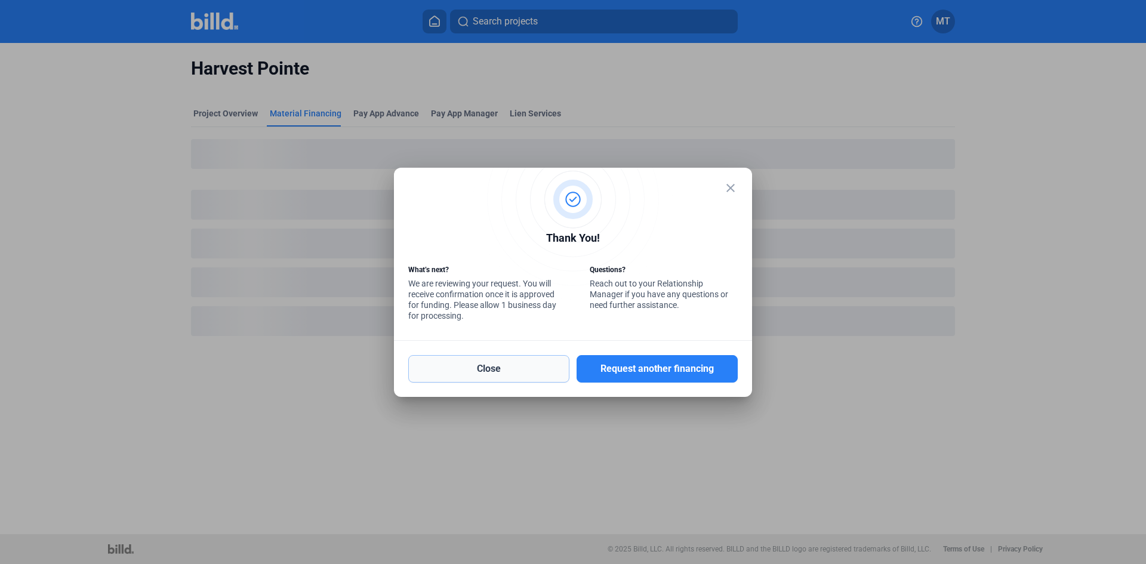
click at [529, 369] on button "Close" at bounding box center [488, 368] width 161 height 27
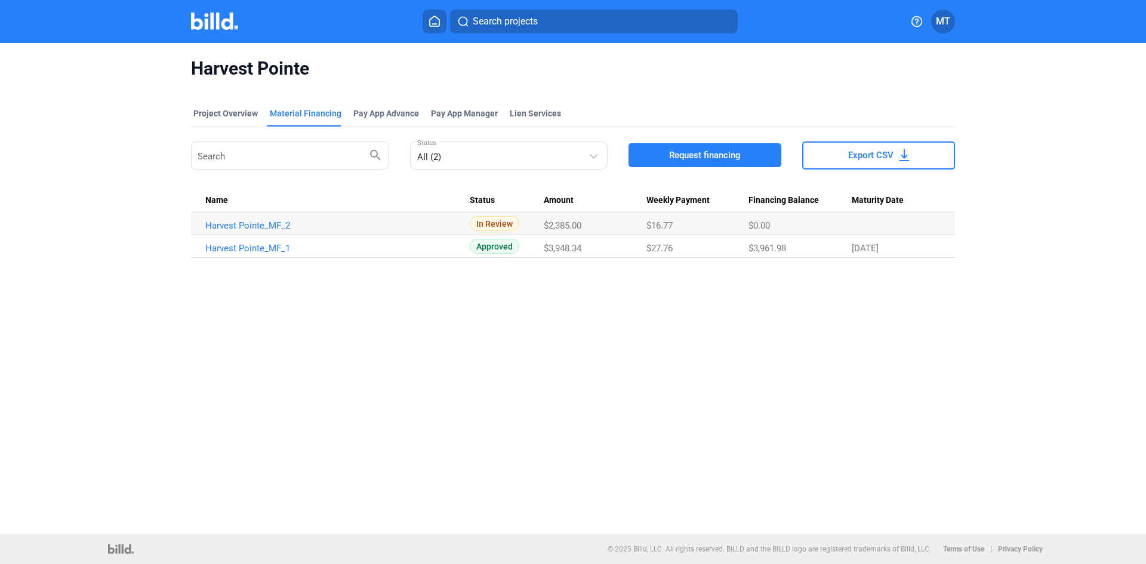
click at [219, 26] on img at bounding box center [214, 21] width 47 height 17
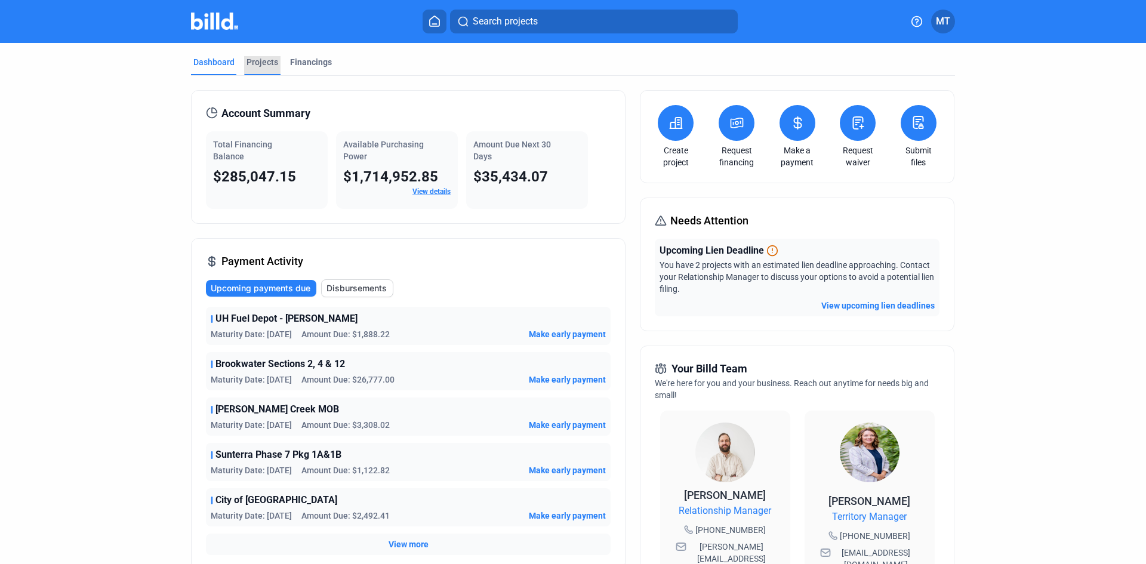
click at [269, 58] on div "Projects" at bounding box center [262, 62] width 32 height 12
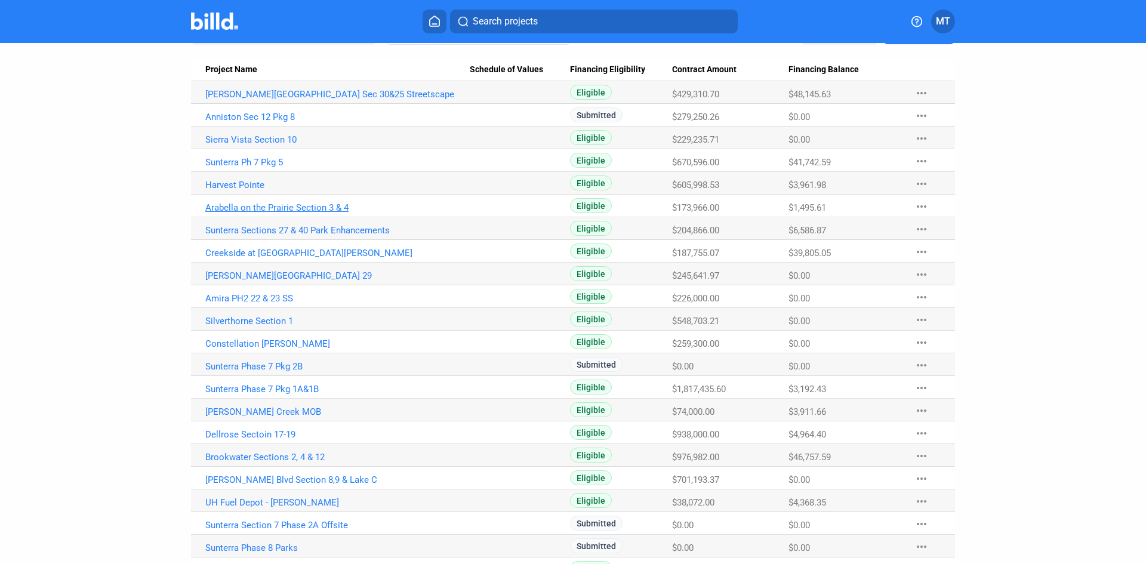
scroll to position [119, 0]
click at [250, 165] on link "Sunterra Ph 7 Pkg 5" at bounding box center [337, 161] width 264 height 11
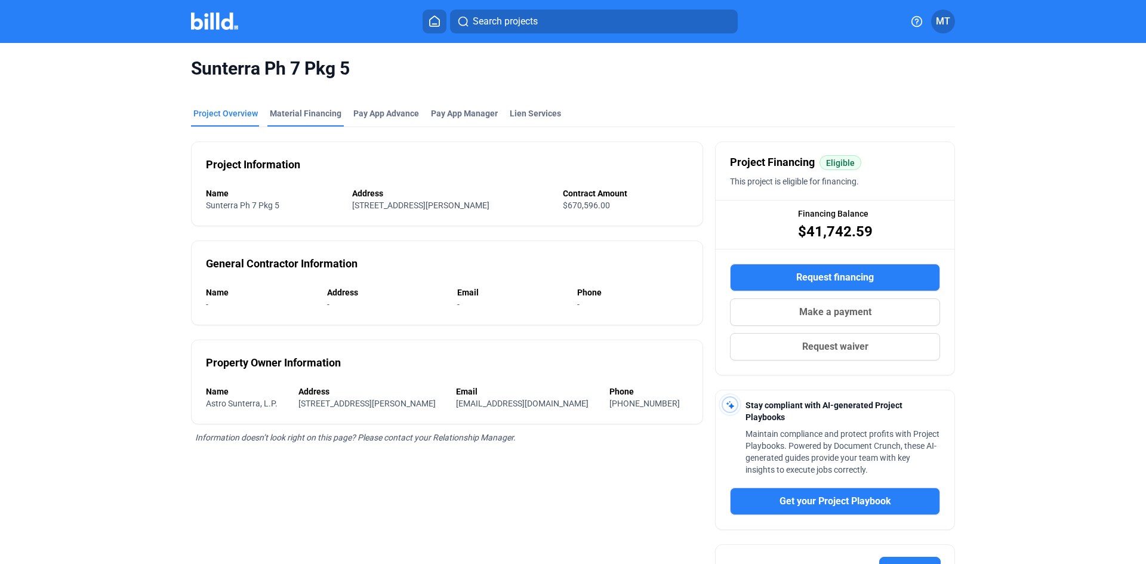
click at [296, 120] on div "Material Financing" at bounding box center [305, 116] width 76 height 19
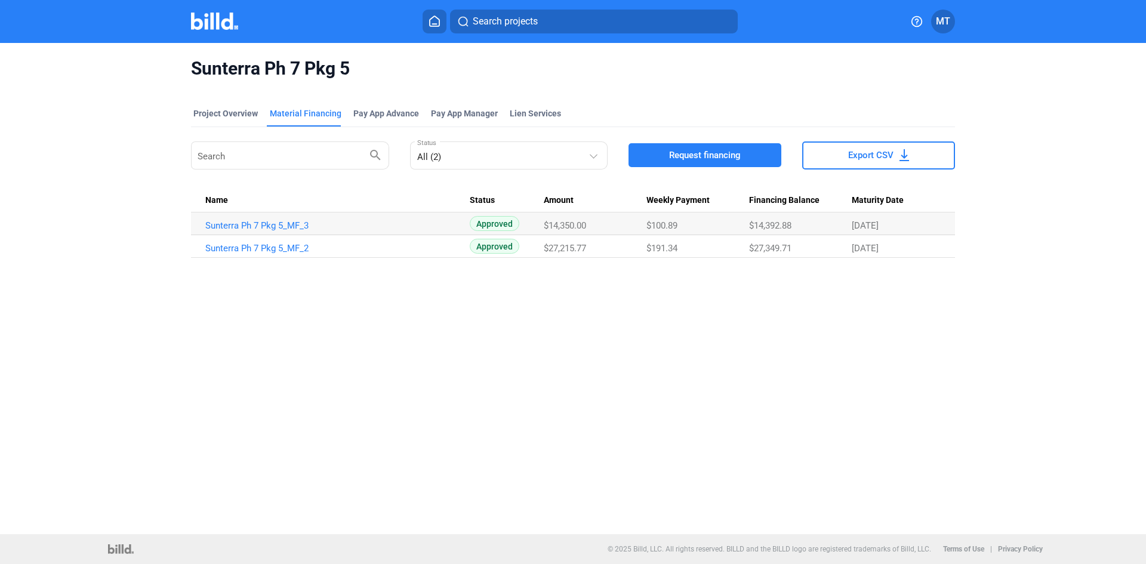
click at [723, 152] on span "Request financing" at bounding box center [705, 155] width 72 height 12
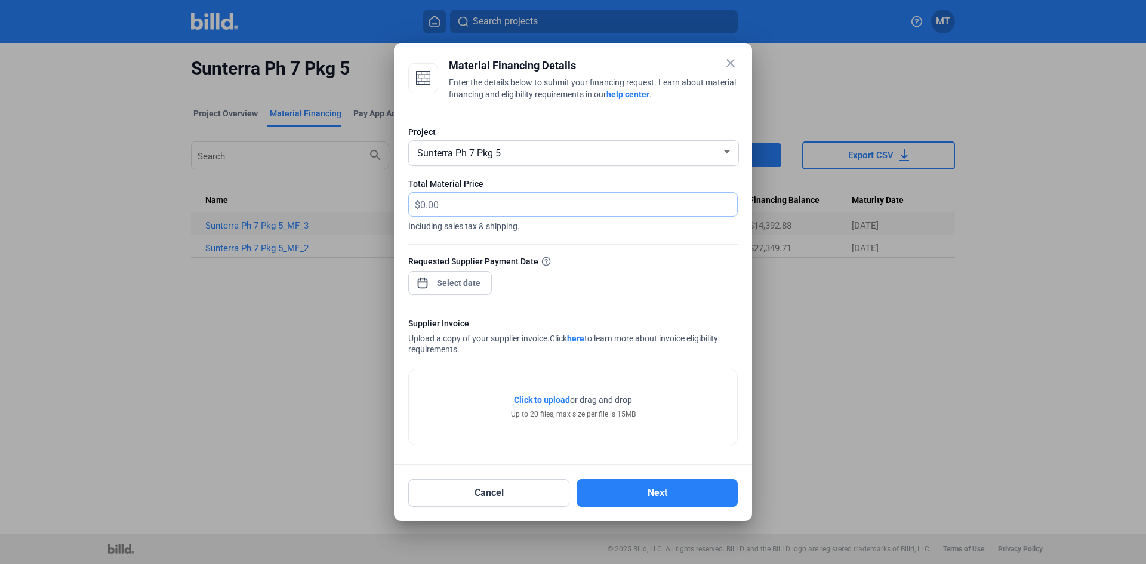
click at [501, 206] on input "text" at bounding box center [578, 204] width 317 height 23
type input "14,040.00"
click at [470, 282] on div "close Material Financing Details Enter the details below to submit your financi…" at bounding box center [573, 282] width 1146 height 564
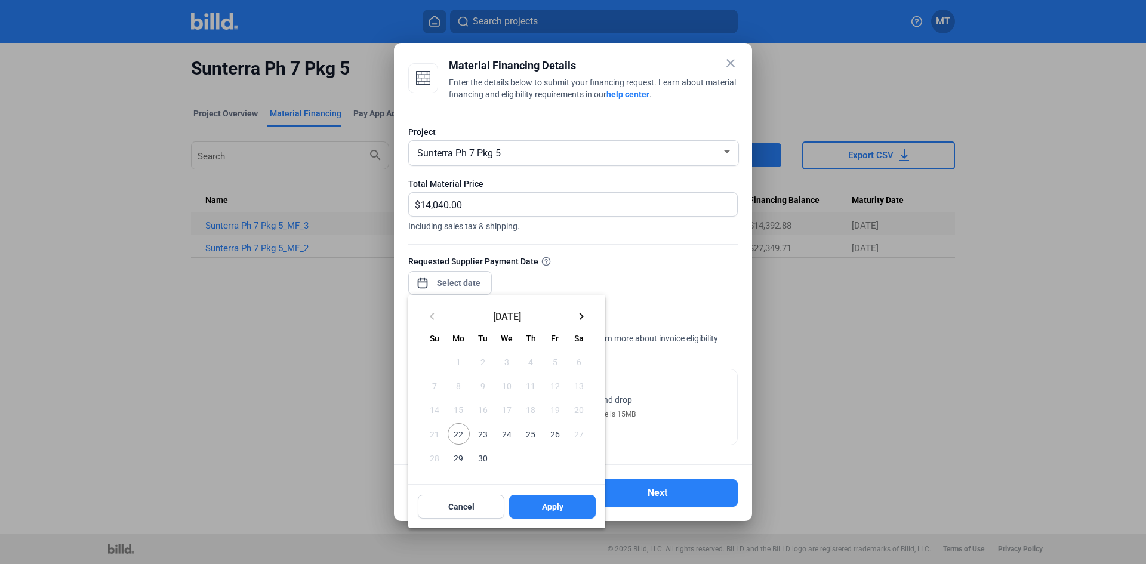
click at [553, 430] on span "26" at bounding box center [554, 433] width 21 height 21
click at [545, 507] on span "Apply" at bounding box center [552, 507] width 21 height 12
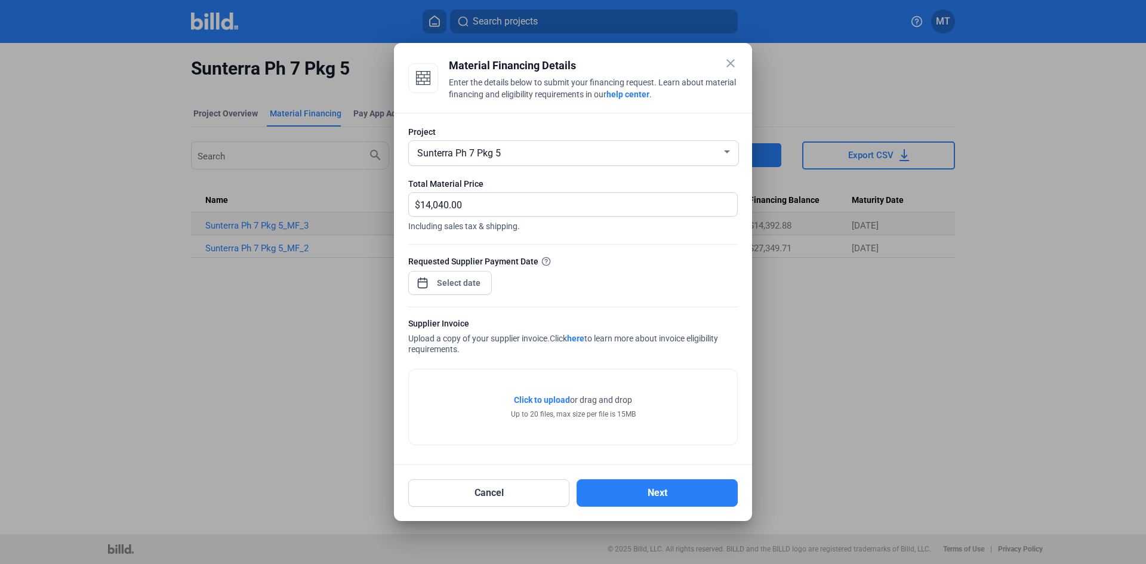
click at [526, 399] on span "Click to upload" at bounding box center [542, 400] width 56 height 10
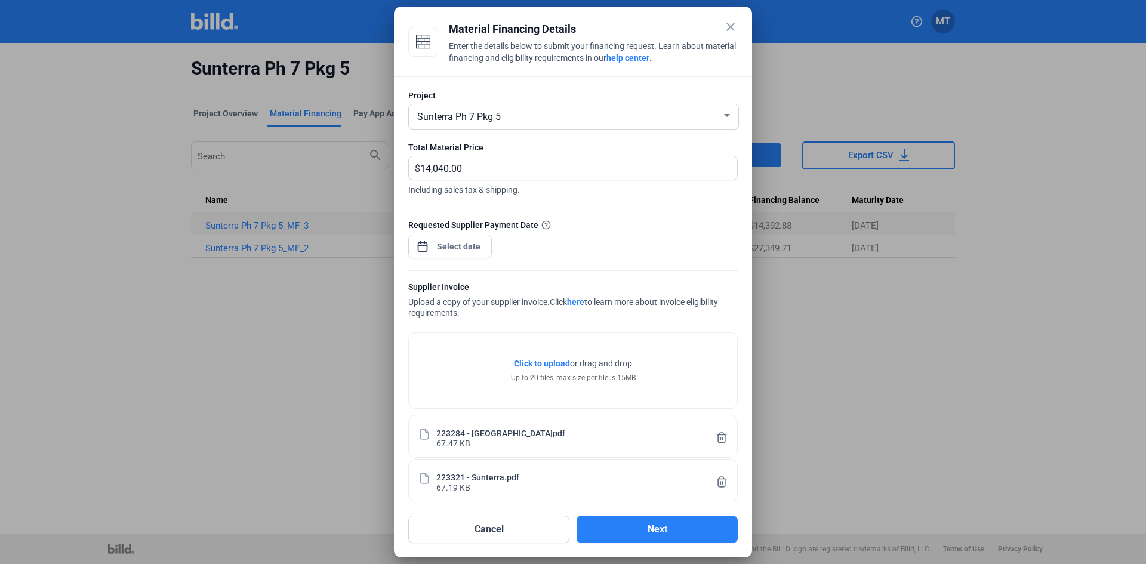
scroll to position [105, 0]
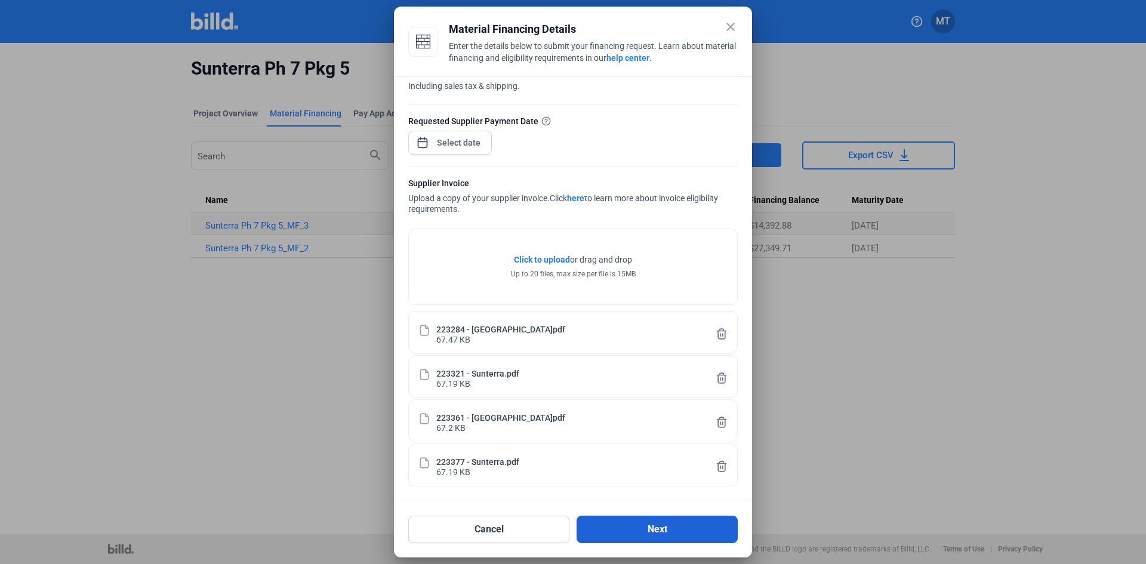
click at [607, 520] on button "Next" at bounding box center [656, 529] width 161 height 27
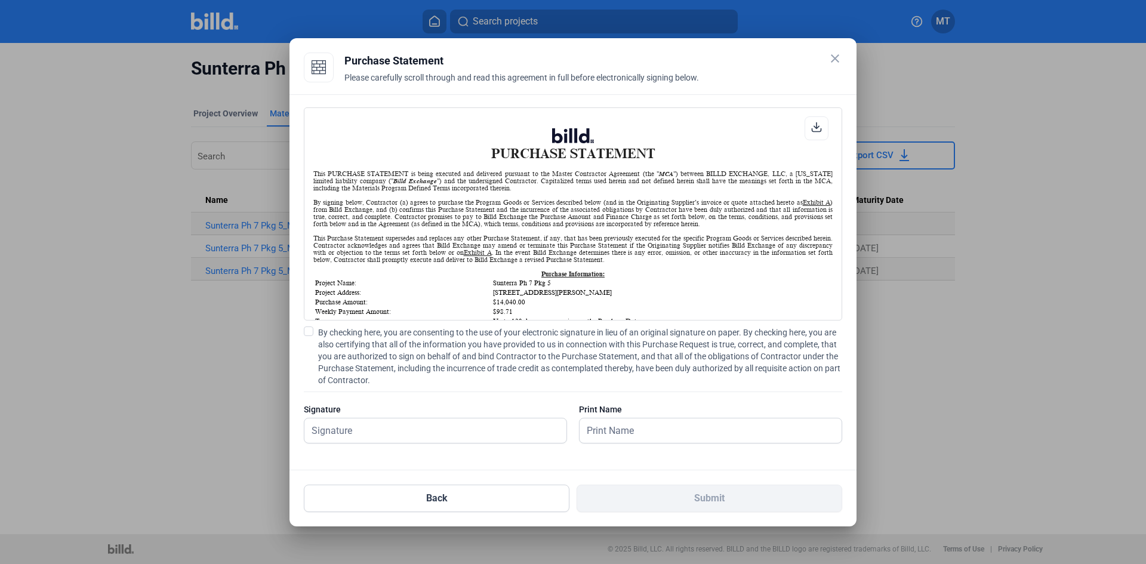
scroll to position [1, 0]
click at [308, 333] on span at bounding box center [309, 331] width 10 height 10
click at [0, 0] on input "By checking here, you are consenting to the use of your electronic signature in…" at bounding box center [0, 0] width 0 height 0
click at [342, 431] on input "text" at bounding box center [428, 430] width 249 height 24
type input "[PERSON_NAME]"
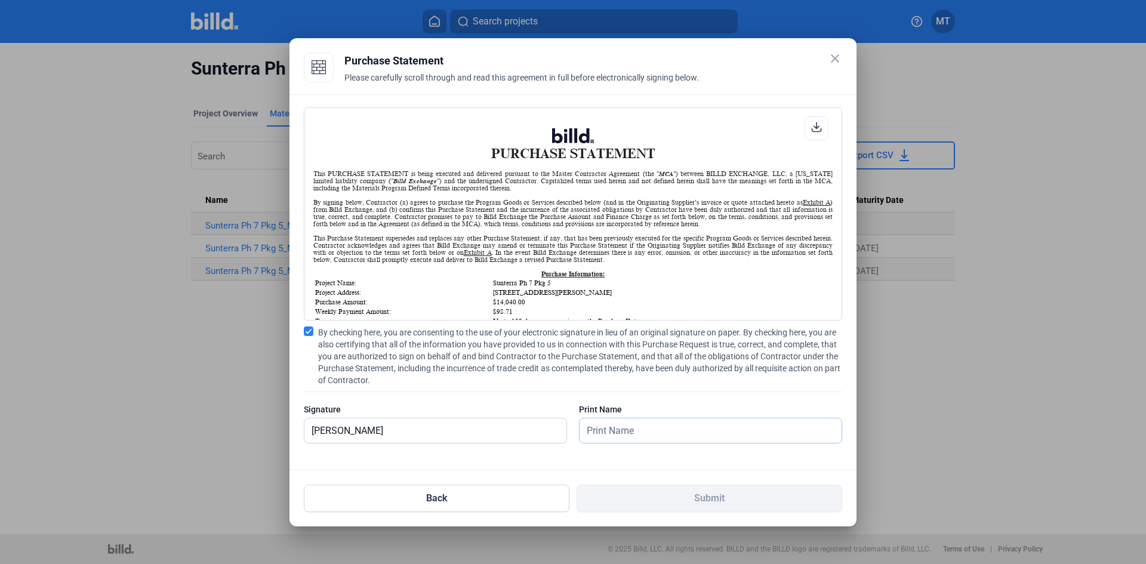
type input "[PERSON_NAME]"
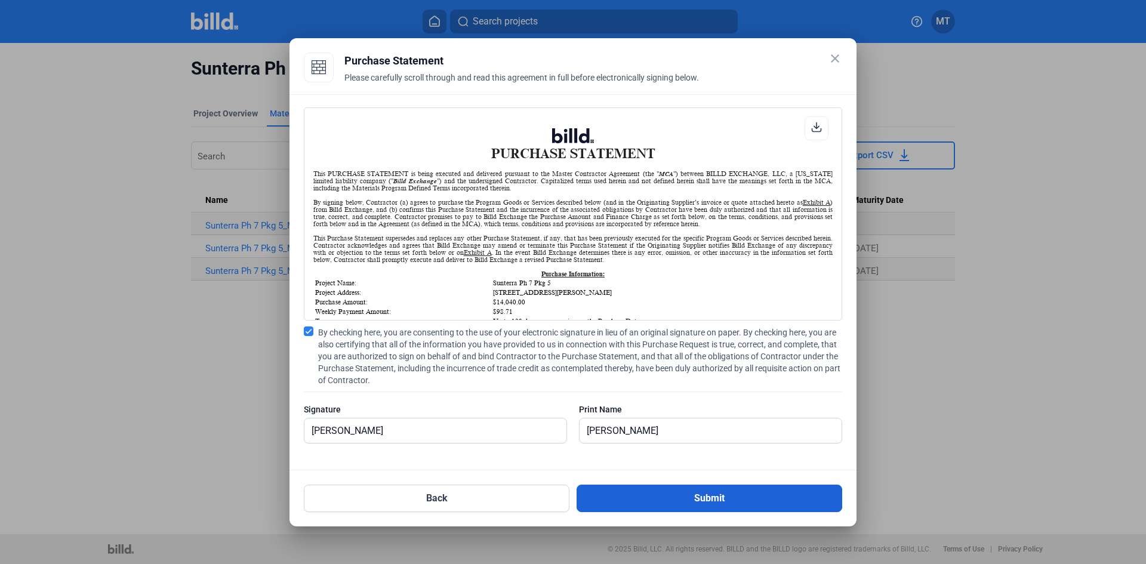
click at [615, 501] on button "Submit" at bounding box center [709, 497] width 266 height 27
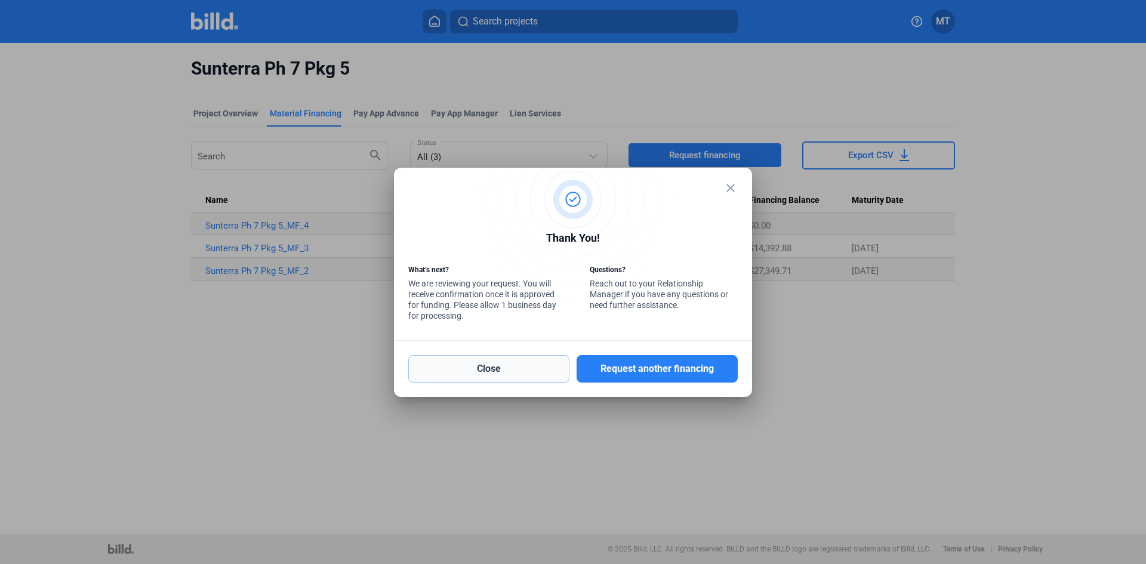
click at [521, 372] on button "Close" at bounding box center [488, 368] width 161 height 27
